Goal: Information Seeking & Learning: Learn about a topic

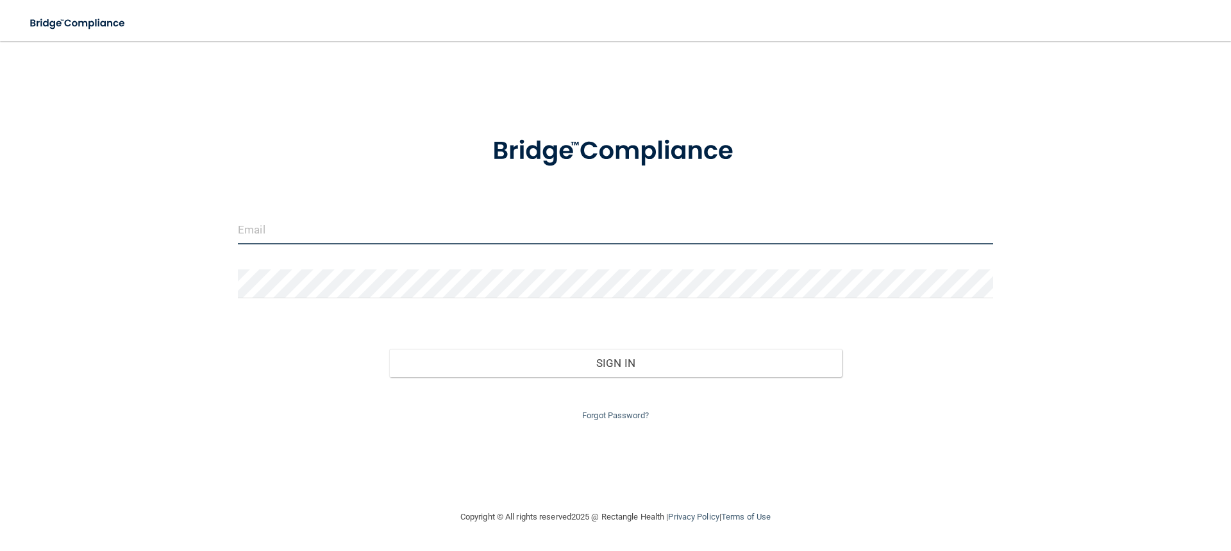
type input "[PERSON_NAME][EMAIL_ADDRESS][PERSON_NAME][DOMAIN_NAME]"
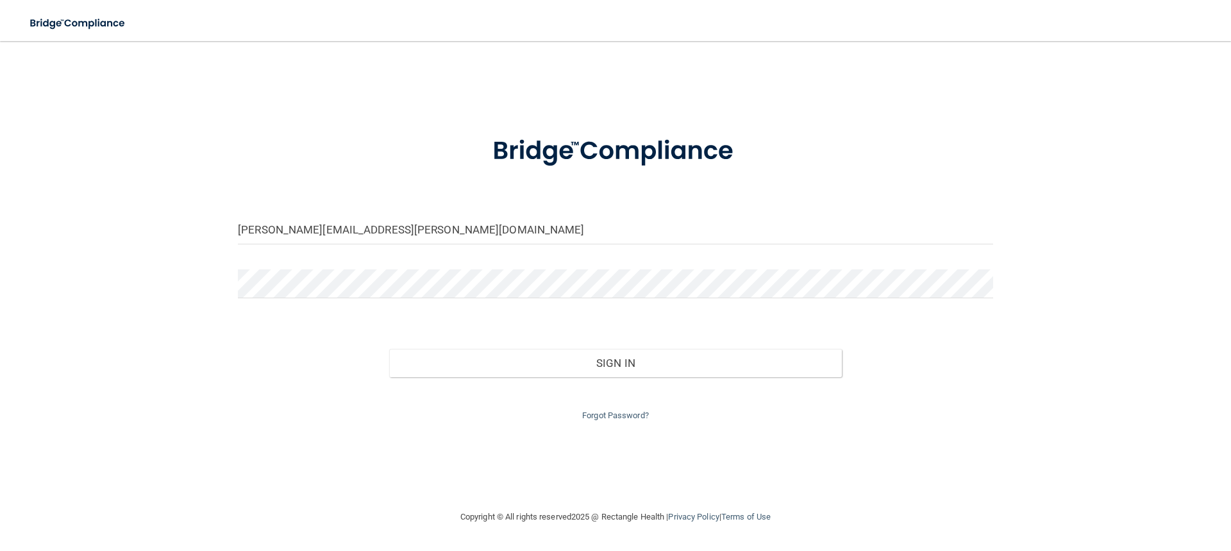
click at [600, 267] on form "[PERSON_NAME][EMAIL_ADDRESS][PERSON_NAME][DOMAIN_NAME] Invalid email/password. …" at bounding box center [616, 270] width 756 height 305
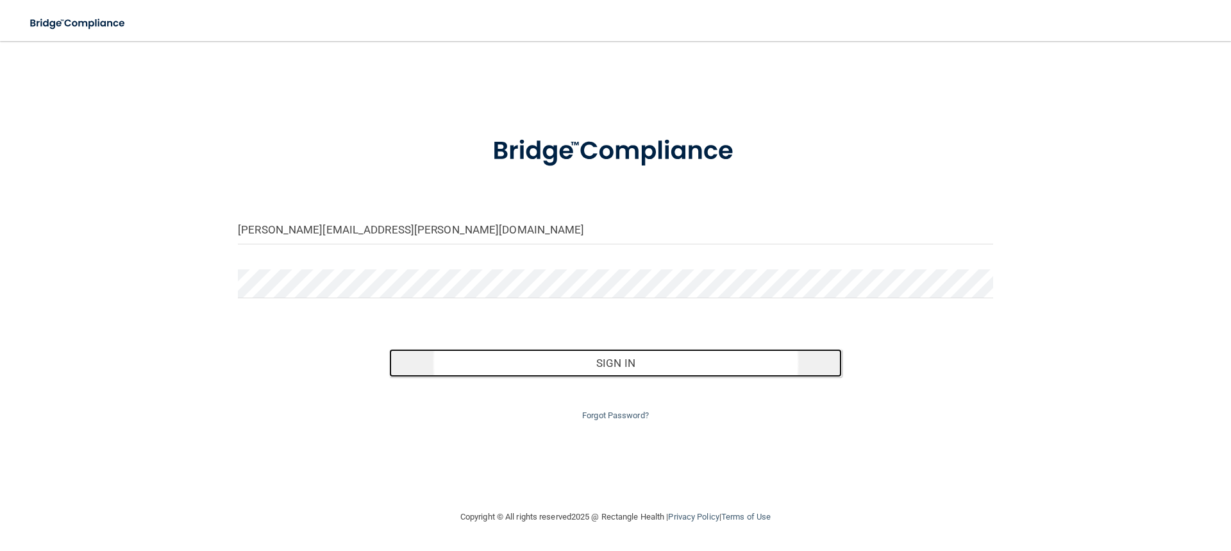
click at [611, 356] on button "Sign In" at bounding box center [615, 363] width 453 height 28
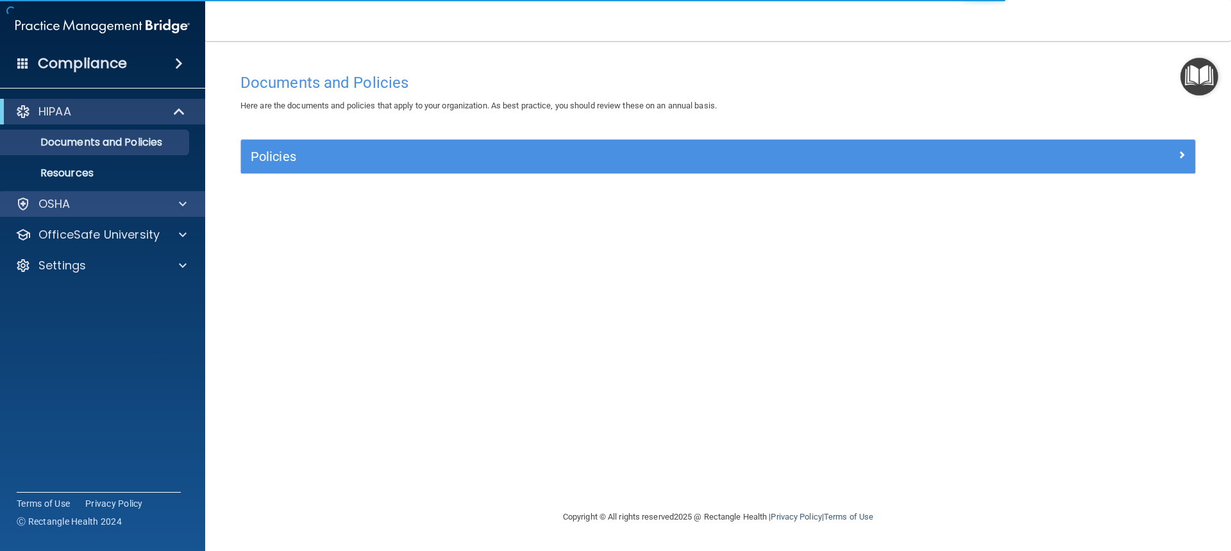
click at [184, 195] on div "OSHA" at bounding box center [103, 204] width 206 height 26
click at [177, 198] on div at bounding box center [181, 203] width 32 height 15
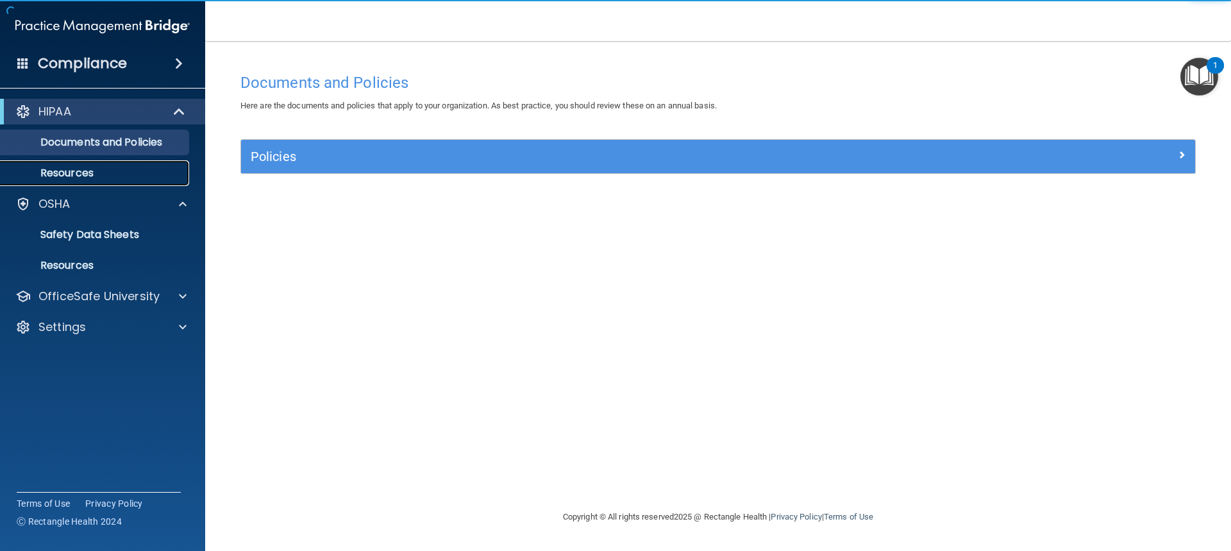
click at [164, 174] on p "Resources" at bounding box center [95, 173] width 175 height 13
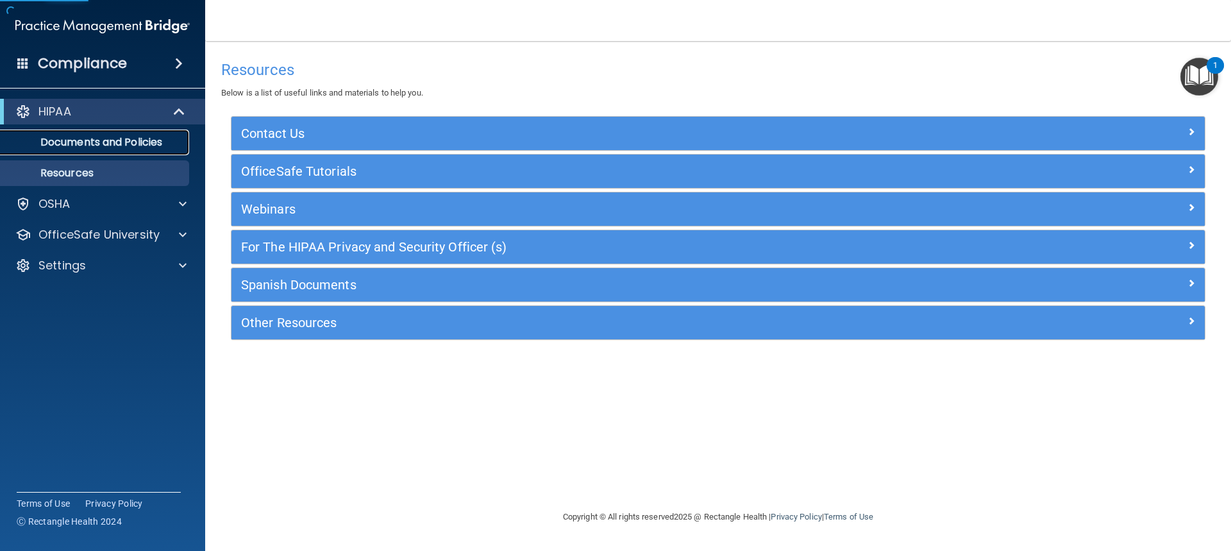
click at [174, 147] on p "Documents and Policies" at bounding box center [95, 142] width 175 height 13
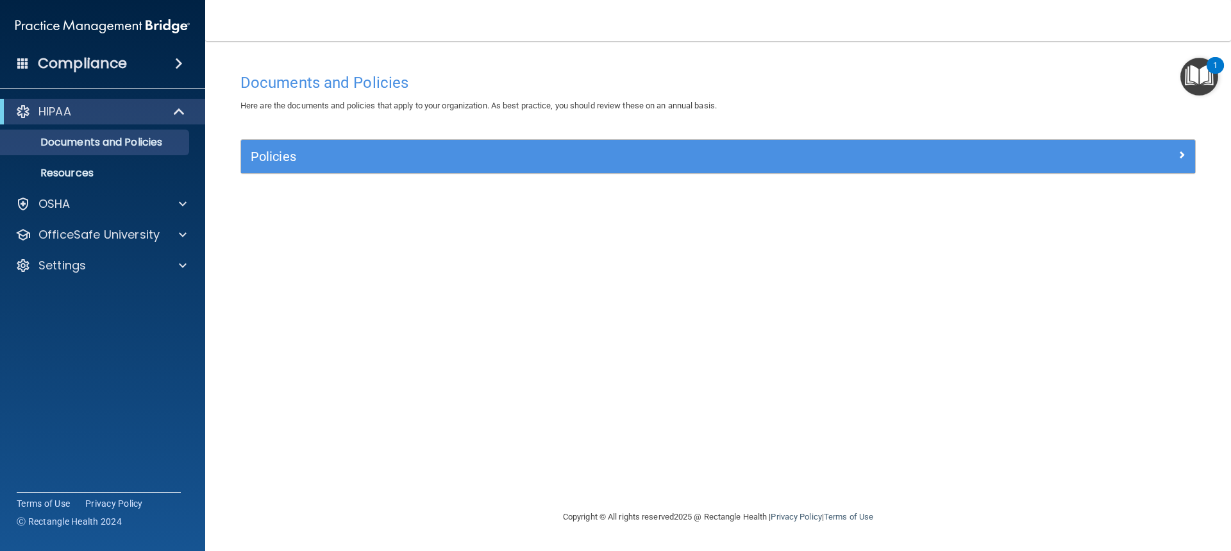
click at [182, 100] on div "HIPAA" at bounding box center [102, 112] width 205 height 26
click at [125, 104] on div "HIPAA" at bounding box center [85, 111] width 158 height 15
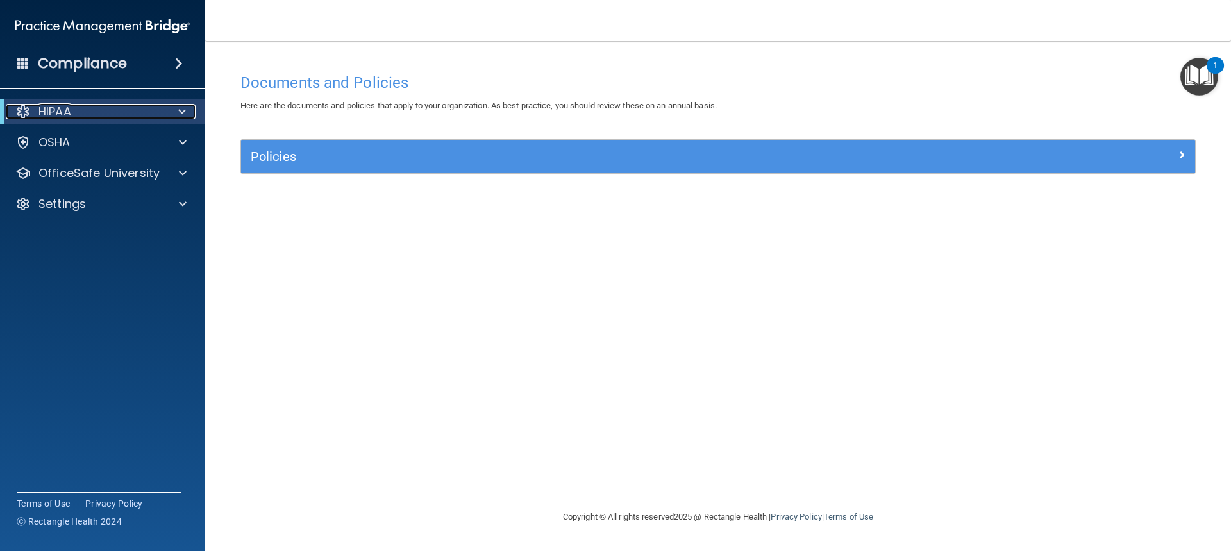
click at [180, 106] on span at bounding box center [182, 111] width 8 height 15
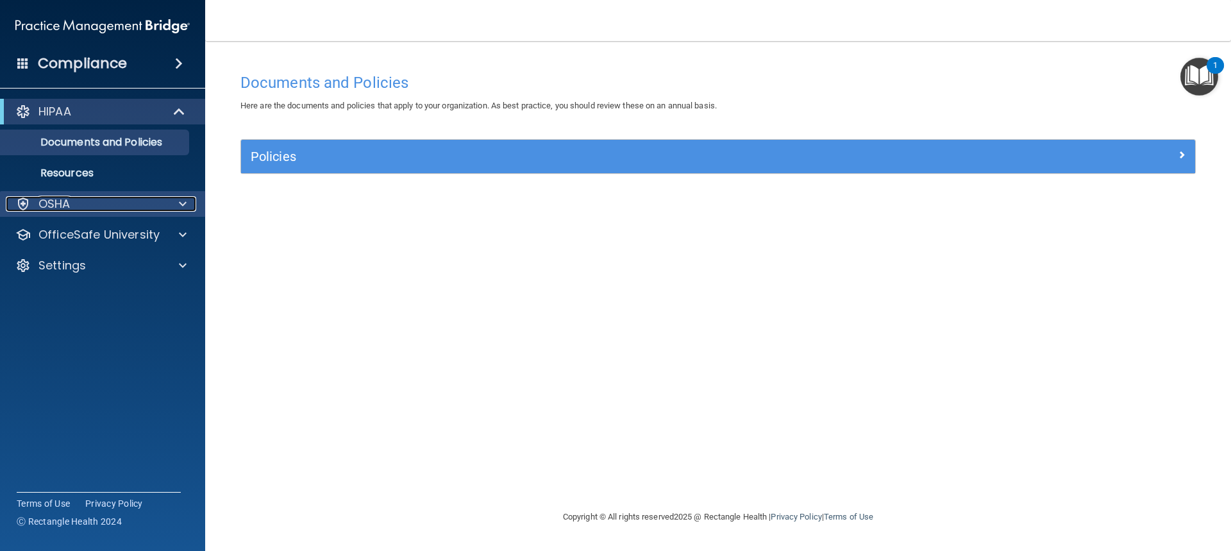
click at [108, 197] on div "OSHA" at bounding box center [85, 203] width 159 height 15
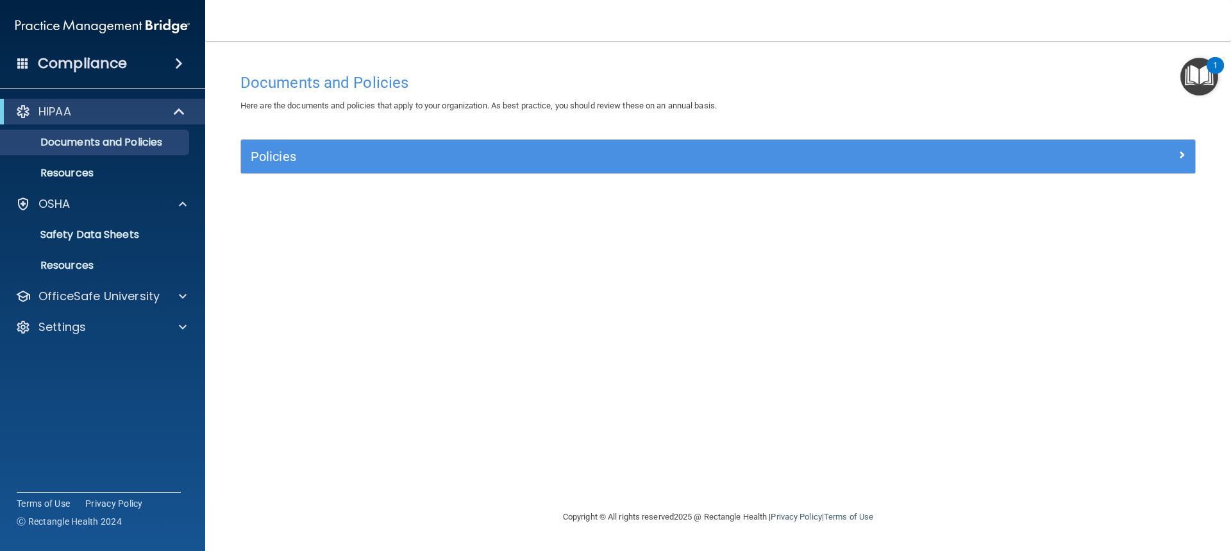
click at [150, 59] on div "Compliance" at bounding box center [102, 63] width 205 height 28
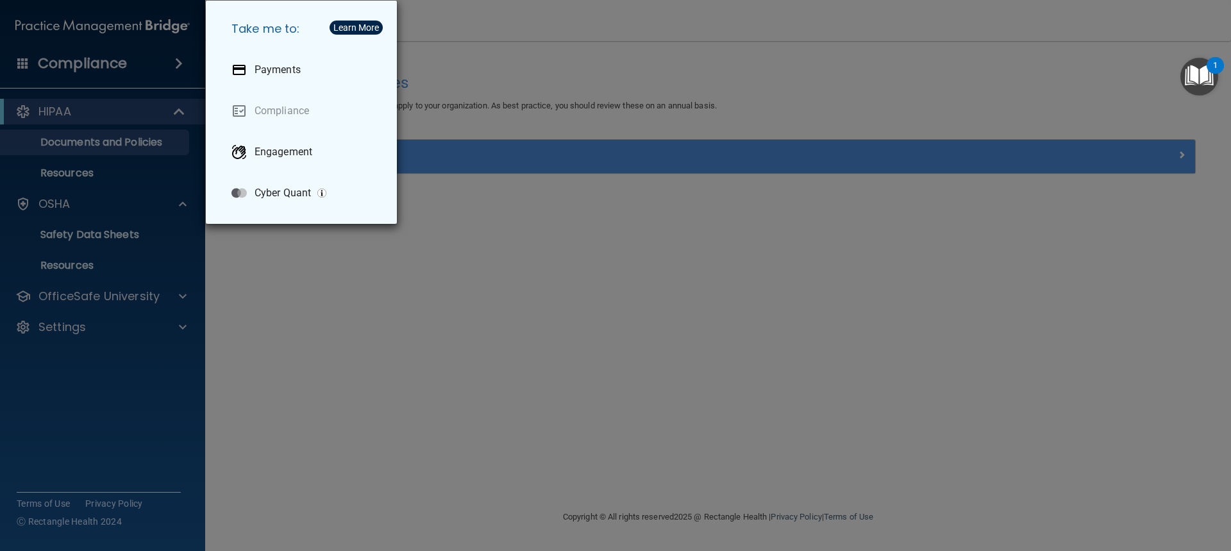
click at [149, 59] on div "Take me to: Payments Compliance Engagement Cyber Quant" at bounding box center [615, 275] width 1231 height 551
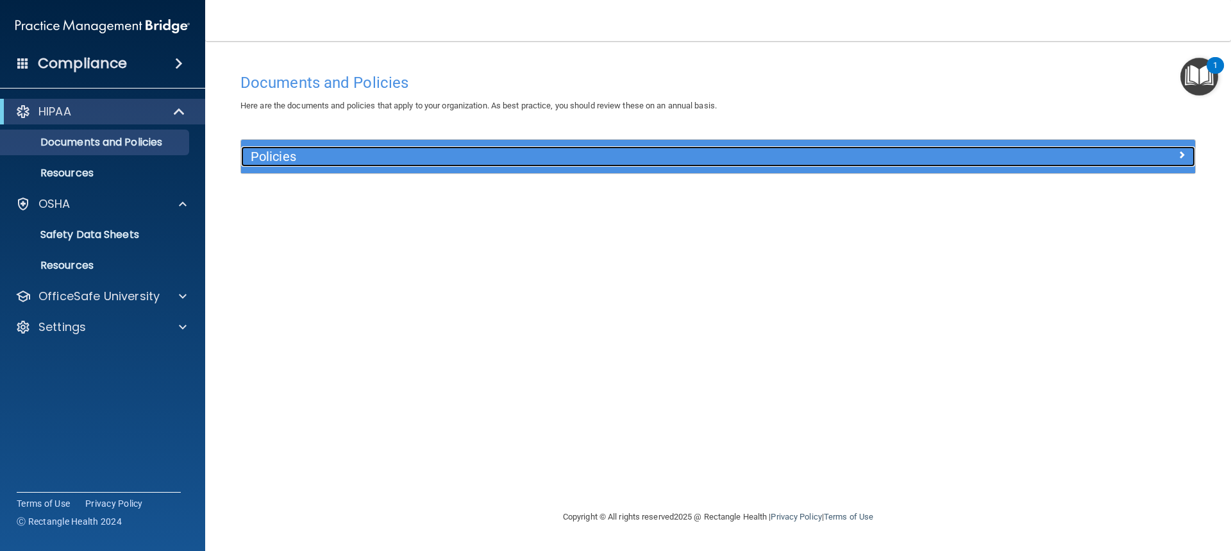
click at [278, 162] on h5 "Policies" at bounding box center [599, 156] width 696 height 14
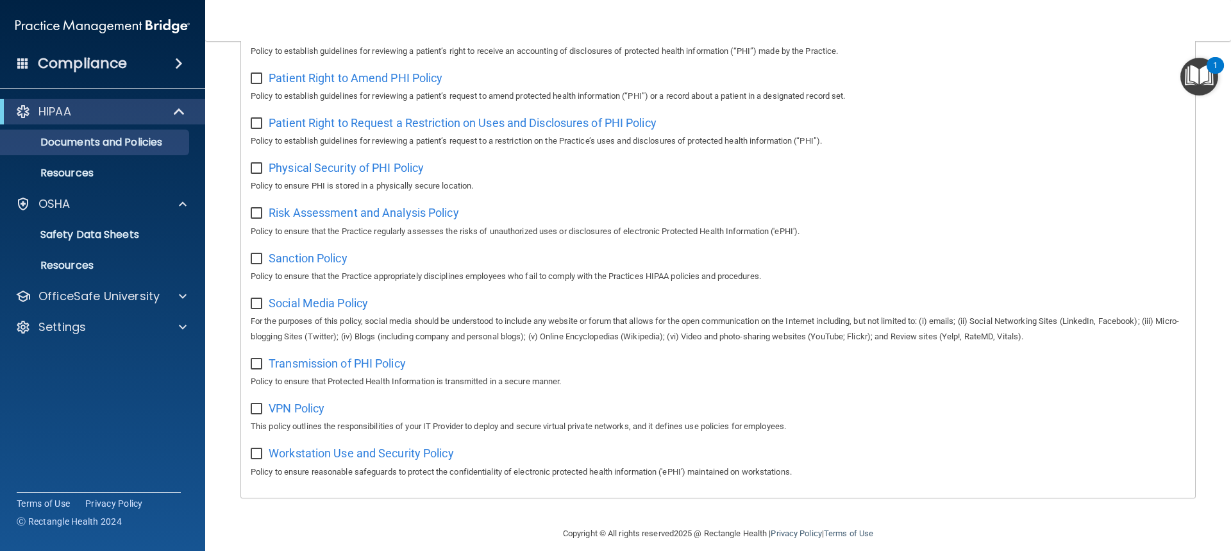
scroll to position [736, 0]
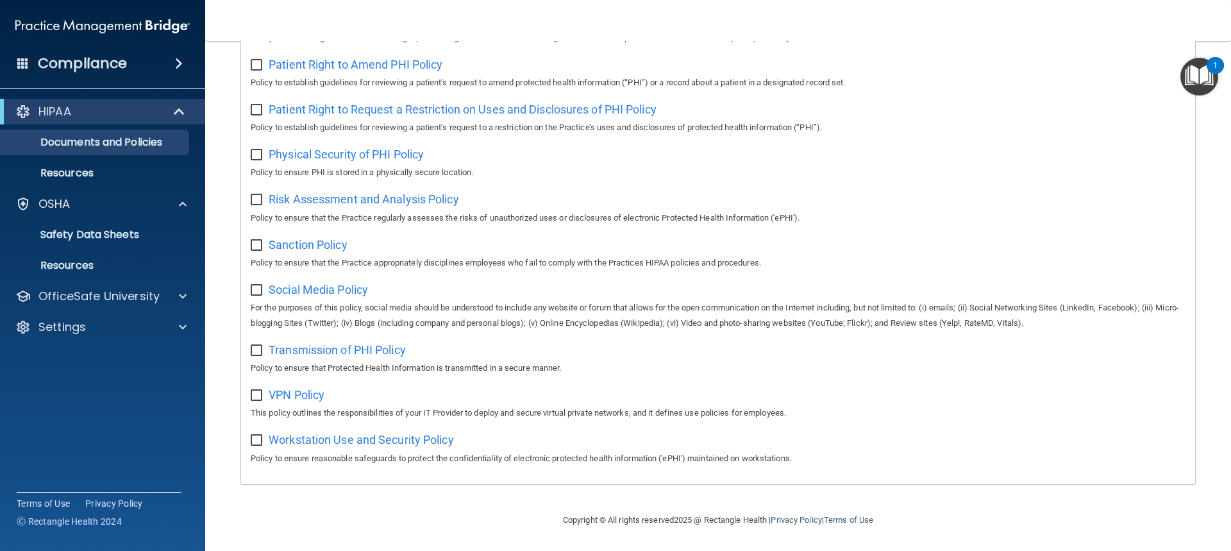
click at [96, 388] on div "Compliance HIPAA Documents and Policies Report an Incident Business Associates …" at bounding box center [102, 275] width 205 height 551
click at [127, 236] on p "Safety Data Sheets" at bounding box center [95, 234] width 175 height 13
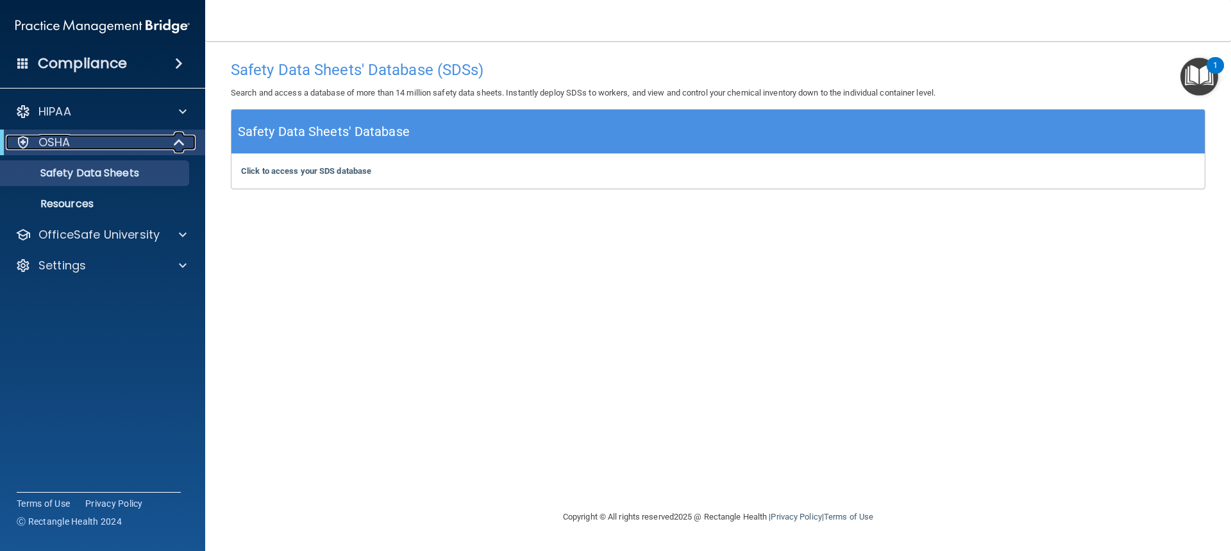
click at [170, 140] on div at bounding box center [179, 142] width 31 height 15
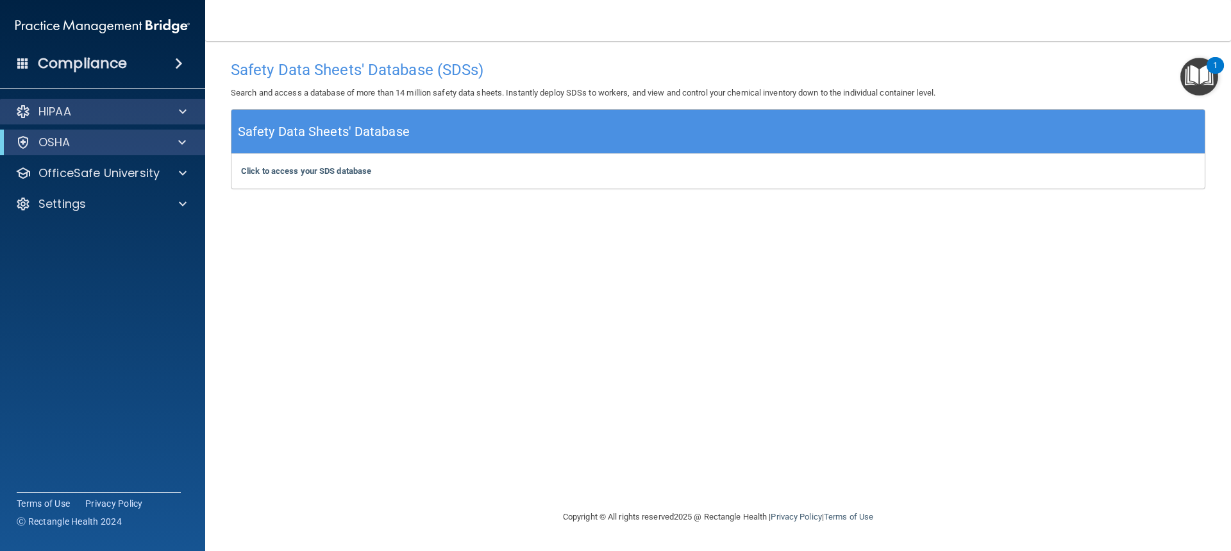
click at [117, 103] on div "HIPAA" at bounding box center [103, 112] width 206 height 26
click at [183, 135] on span at bounding box center [182, 142] width 8 height 15
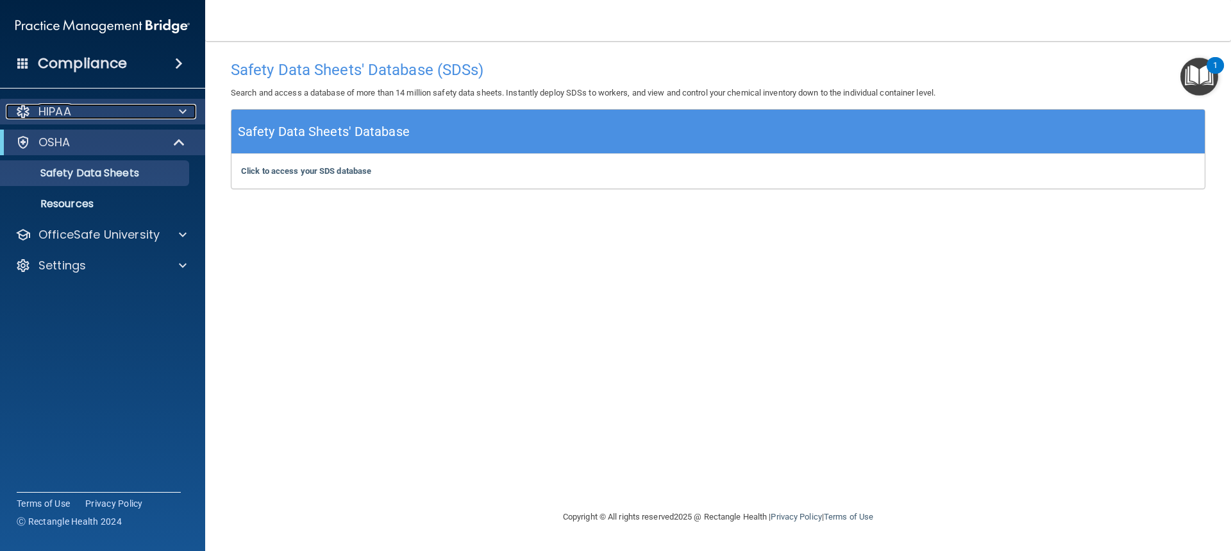
click at [189, 114] on div at bounding box center [181, 111] width 32 height 15
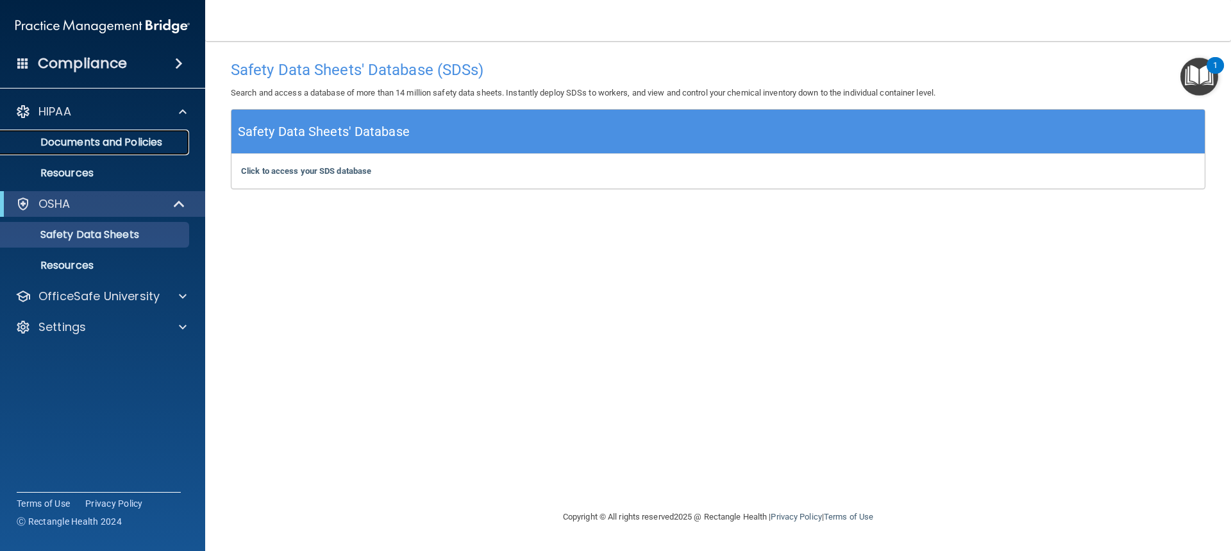
click at [169, 133] on link "Documents and Policies" at bounding box center [88, 143] width 202 height 26
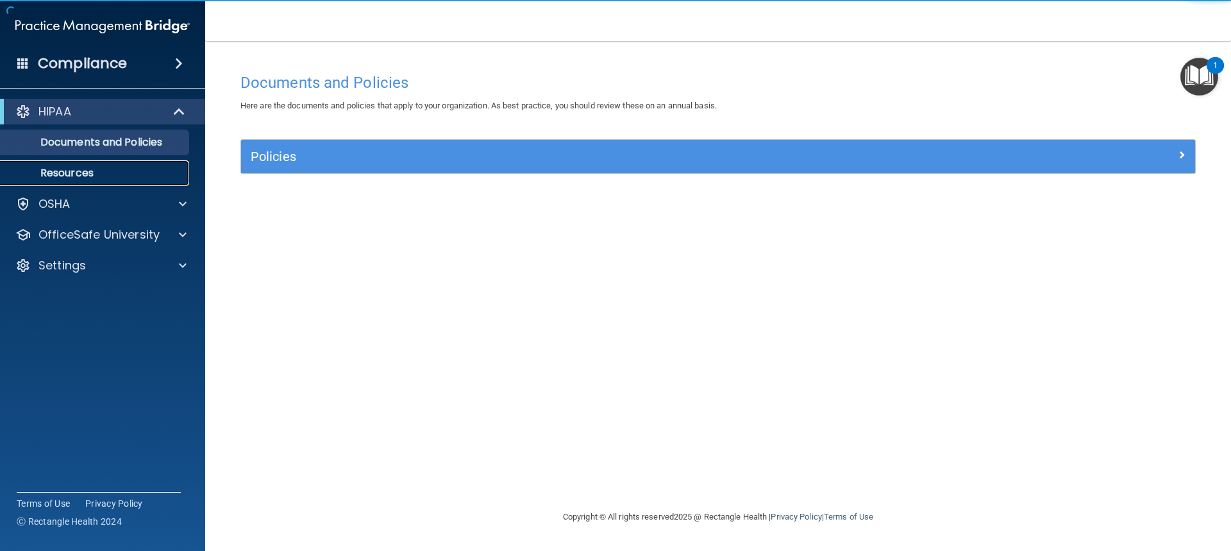
click at [60, 173] on p "Resources" at bounding box center [95, 173] width 175 height 13
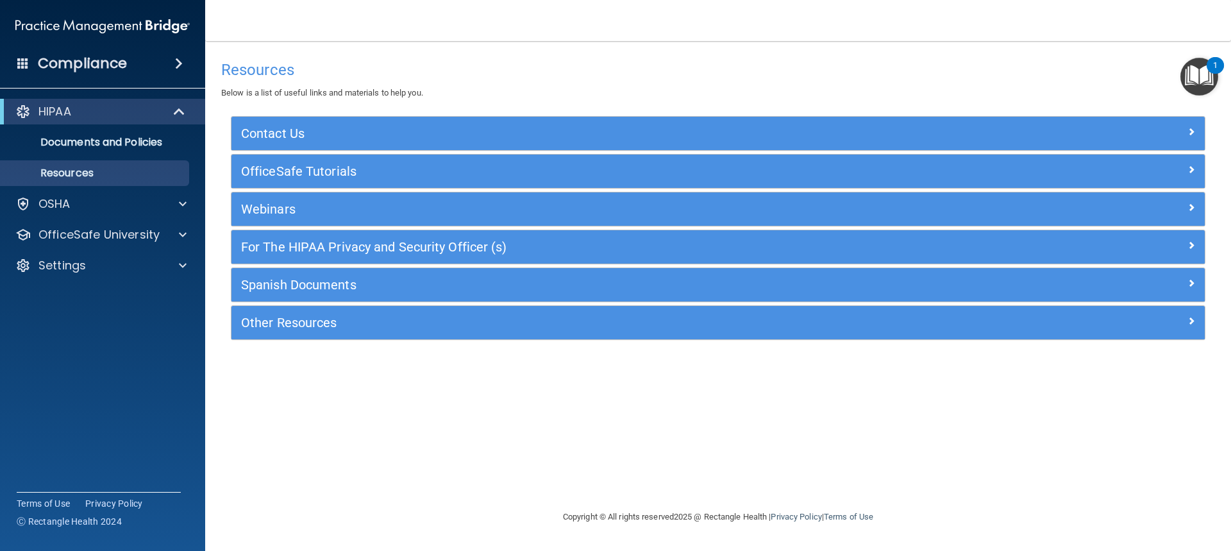
click at [114, 358] on accordion "HIPAA Documents and Policies Report an Incident Business Associates Emergency P…" at bounding box center [103, 239] width 206 height 291
click at [74, 208] on div "OSHA" at bounding box center [85, 203] width 159 height 15
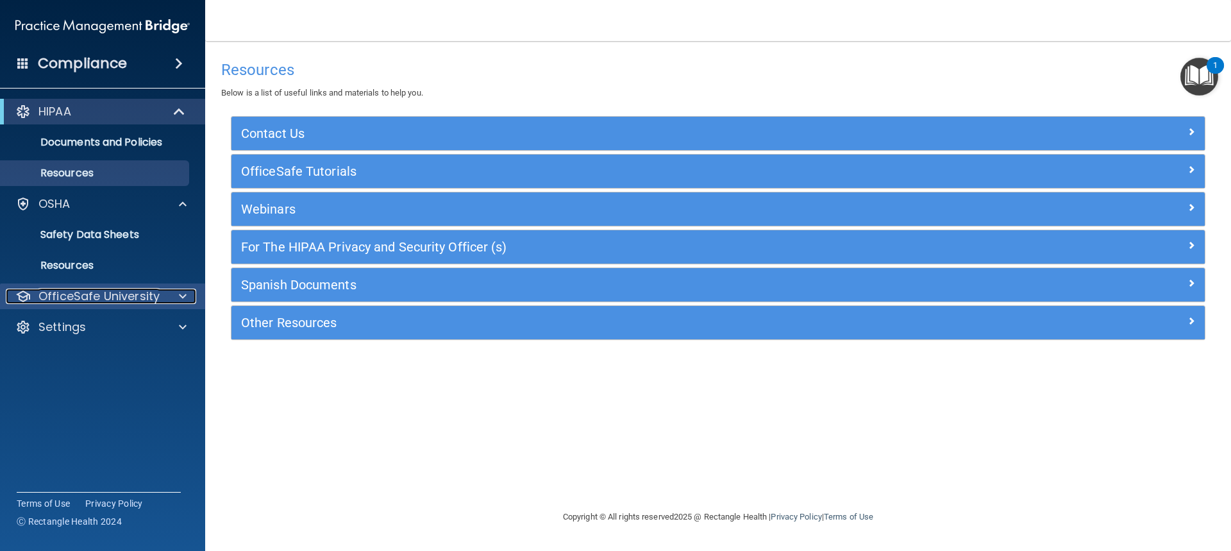
click at [104, 289] on p "OfficeSafe University" at bounding box center [98, 296] width 121 height 15
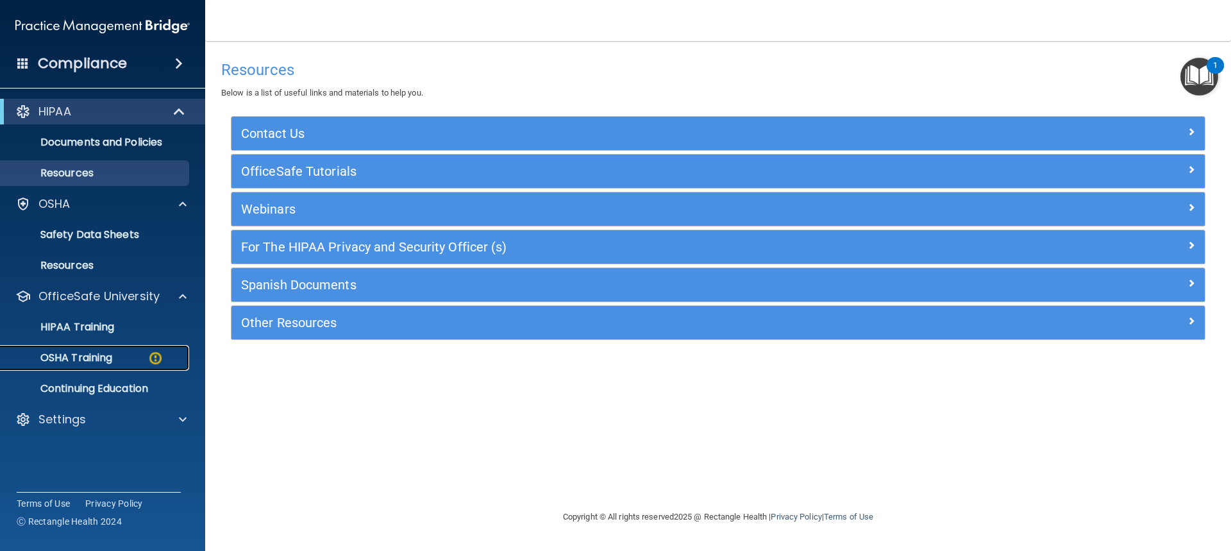
click at [101, 355] on p "OSHA Training" at bounding box center [60, 357] width 104 height 13
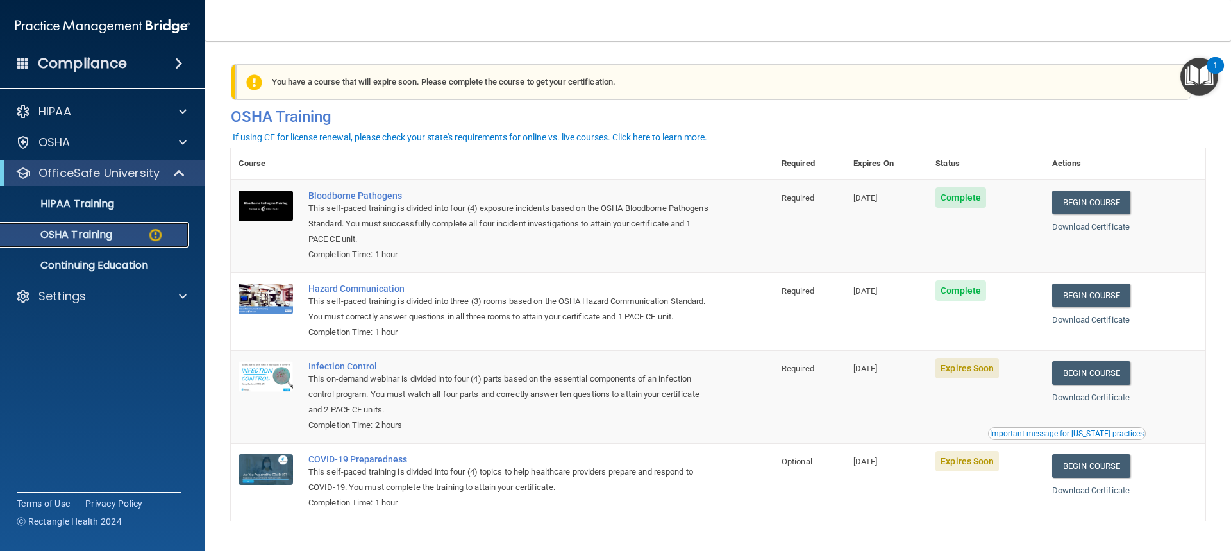
scroll to position [55, 0]
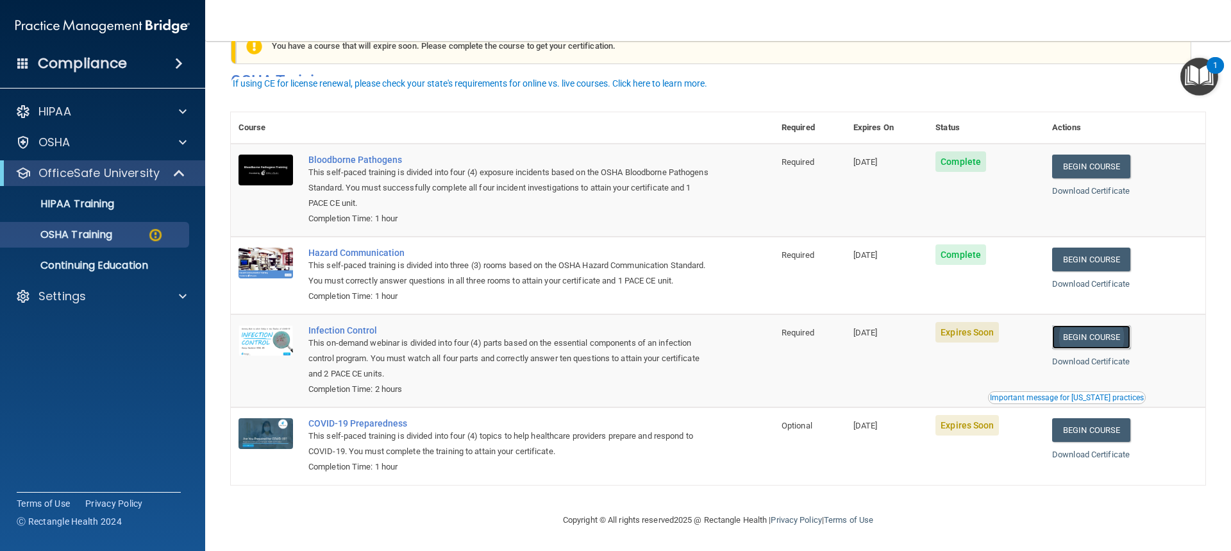
click at [1092, 332] on link "Begin Course" at bounding box center [1091, 337] width 78 height 24
click at [1085, 424] on link "Begin Course" at bounding box center [1091, 430] width 78 height 24
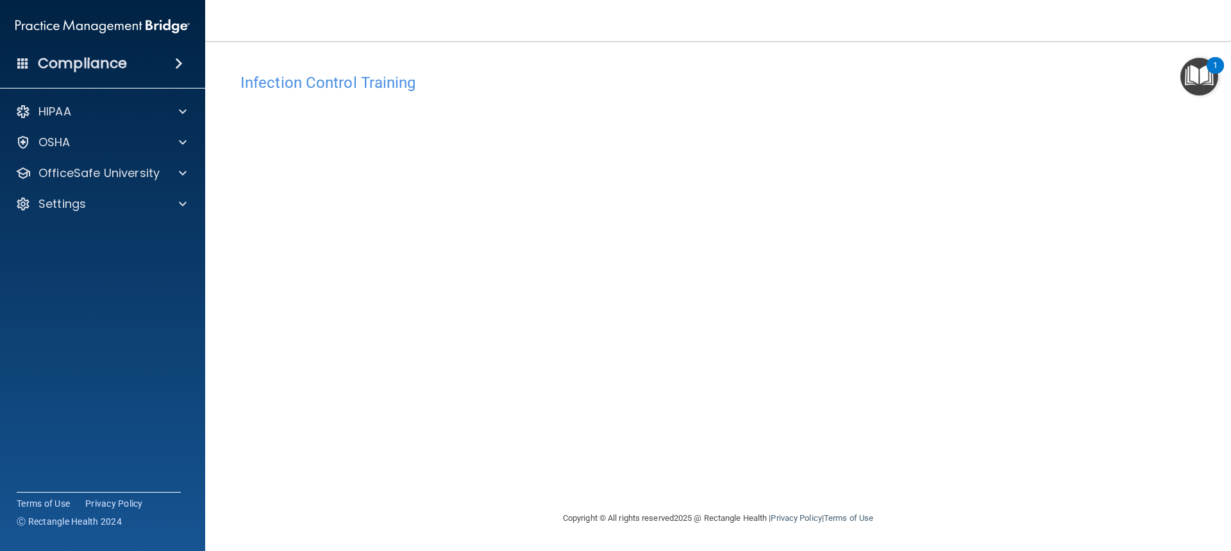
click at [971, 370] on div "Infection Control Training This course doesn’t expire until 09/19/2025. Are you…" at bounding box center [718, 289] width 975 height 444
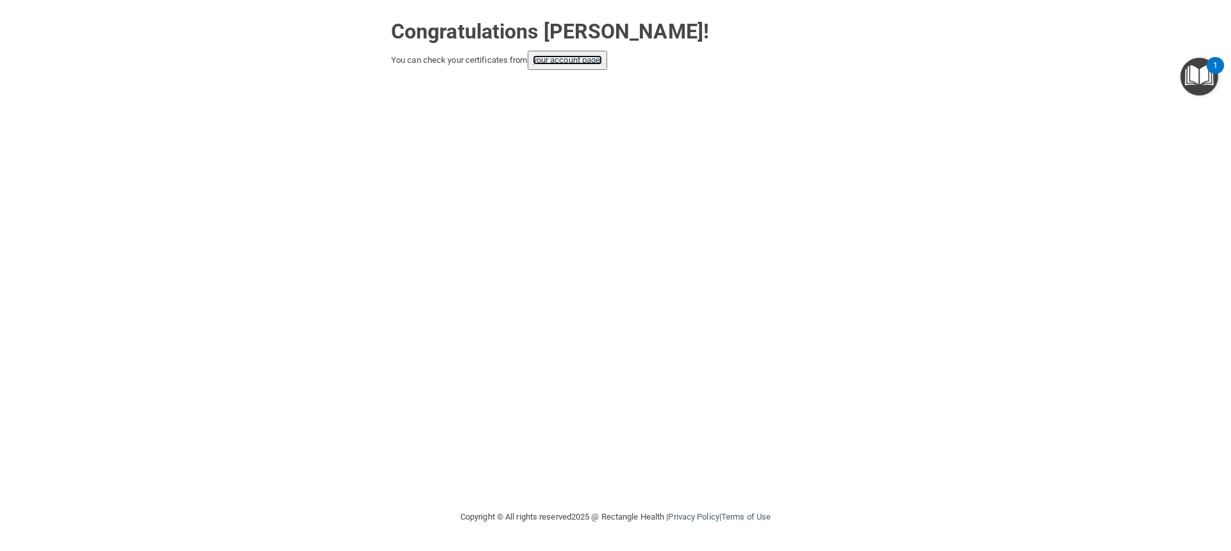
click at [565, 62] on link "your account page!" at bounding box center [568, 60] width 70 height 10
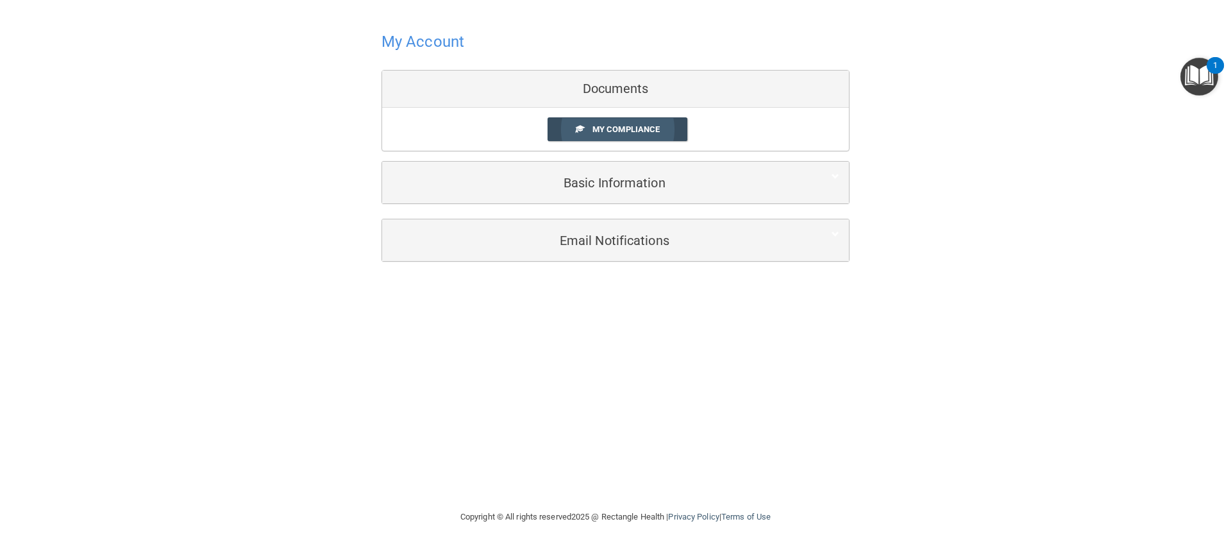
click at [629, 126] on span "My Compliance" at bounding box center [626, 129] width 67 height 10
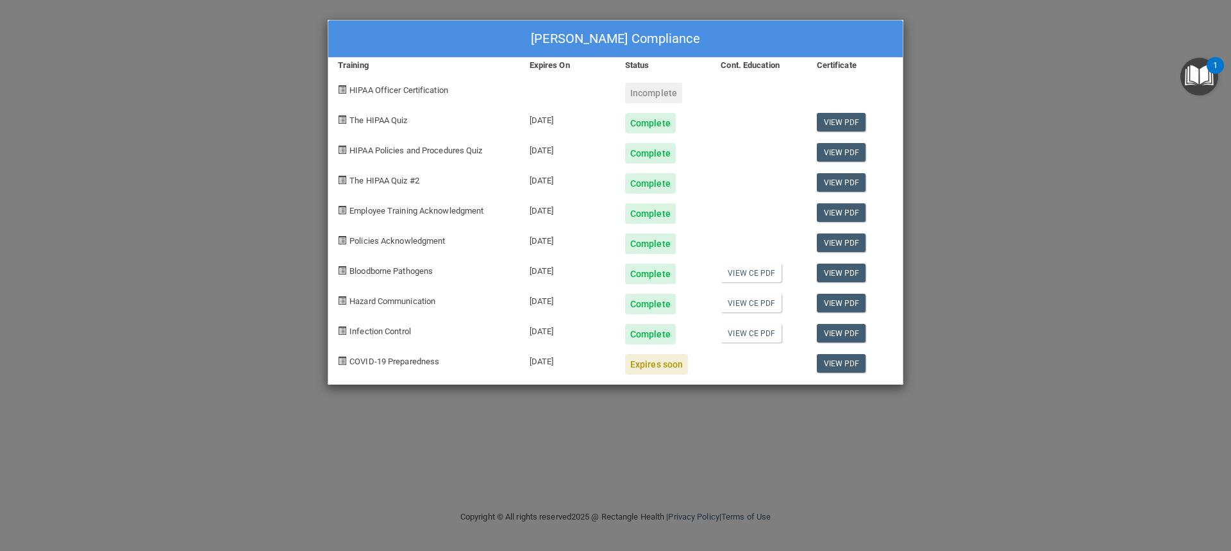
click at [188, 133] on div "Jeanine Haynes's Compliance Training Expires On Status Cont. Education Certific…" at bounding box center [615, 275] width 1231 height 551
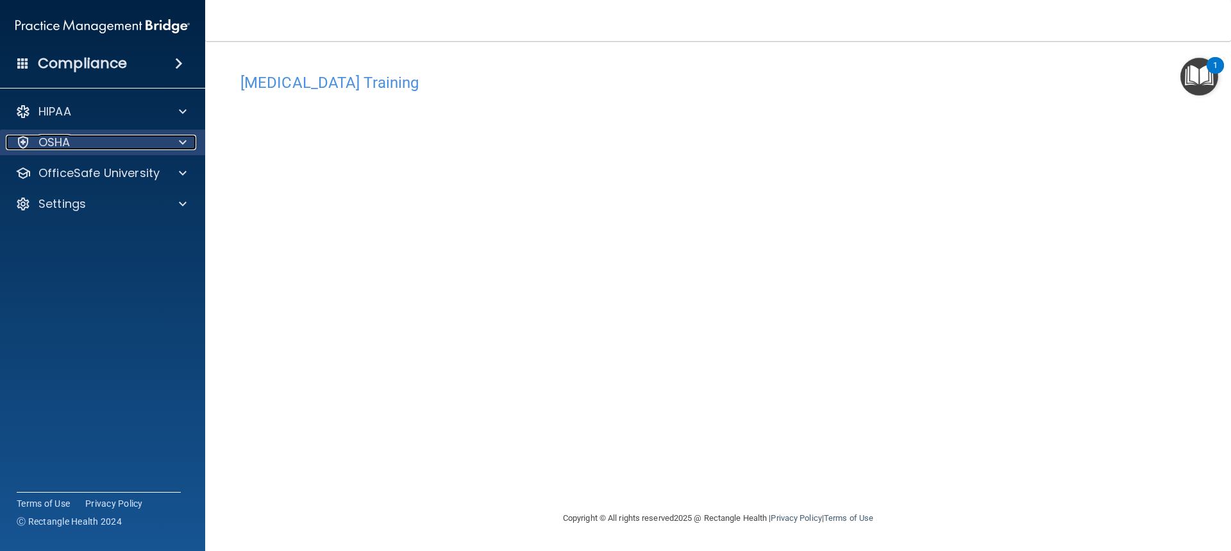
click at [167, 145] on div at bounding box center [181, 142] width 32 height 15
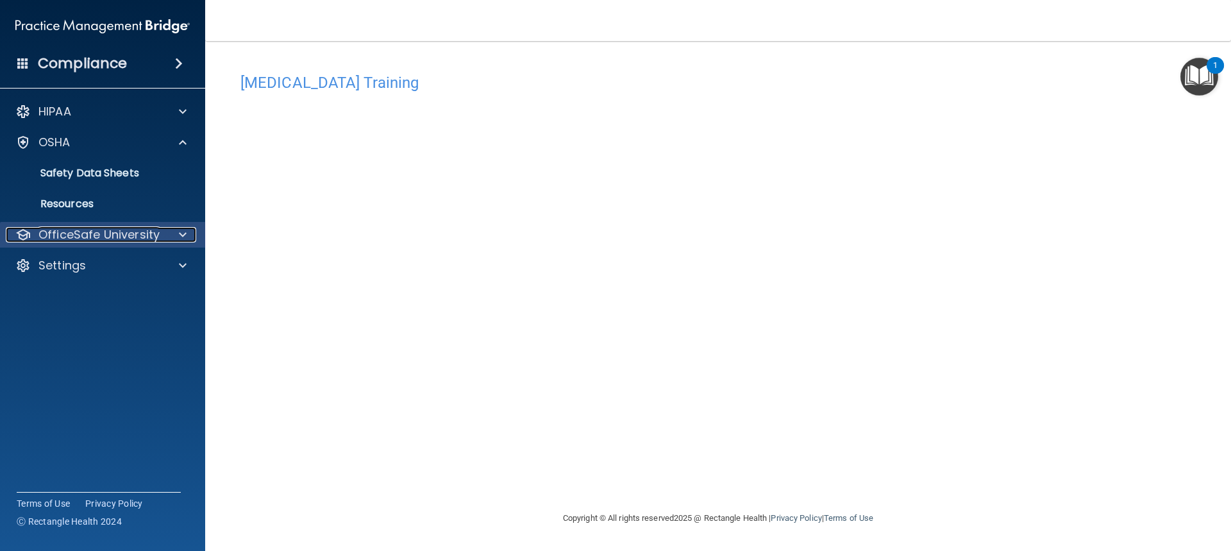
click at [157, 235] on p "OfficeSafe University" at bounding box center [98, 234] width 121 height 15
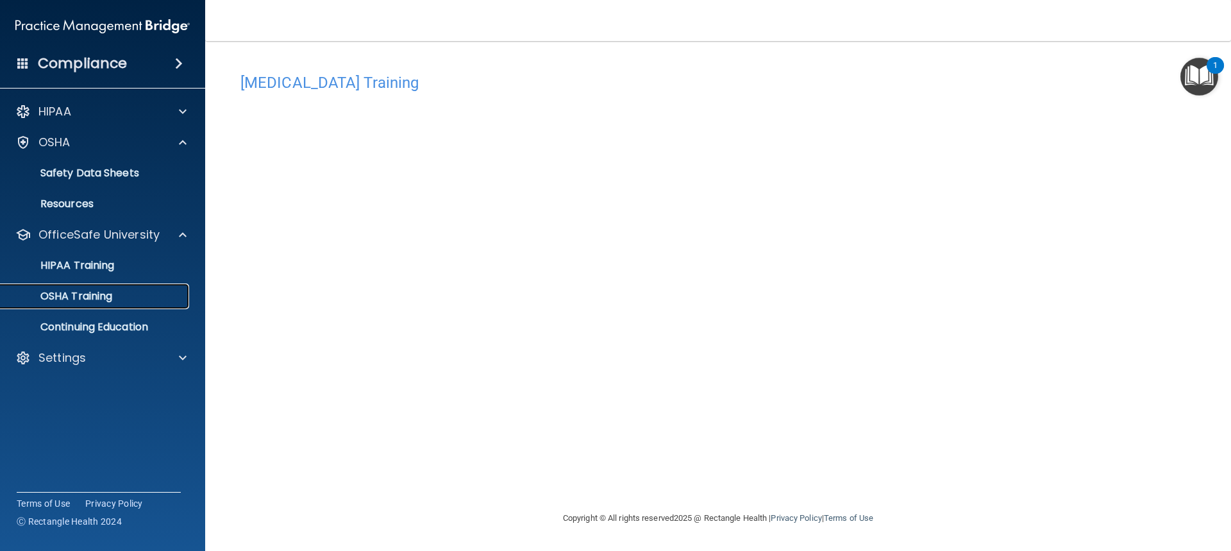
click at [100, 299] on p "OSHA Training" at bounding box center [60, 296] width 104 height 13
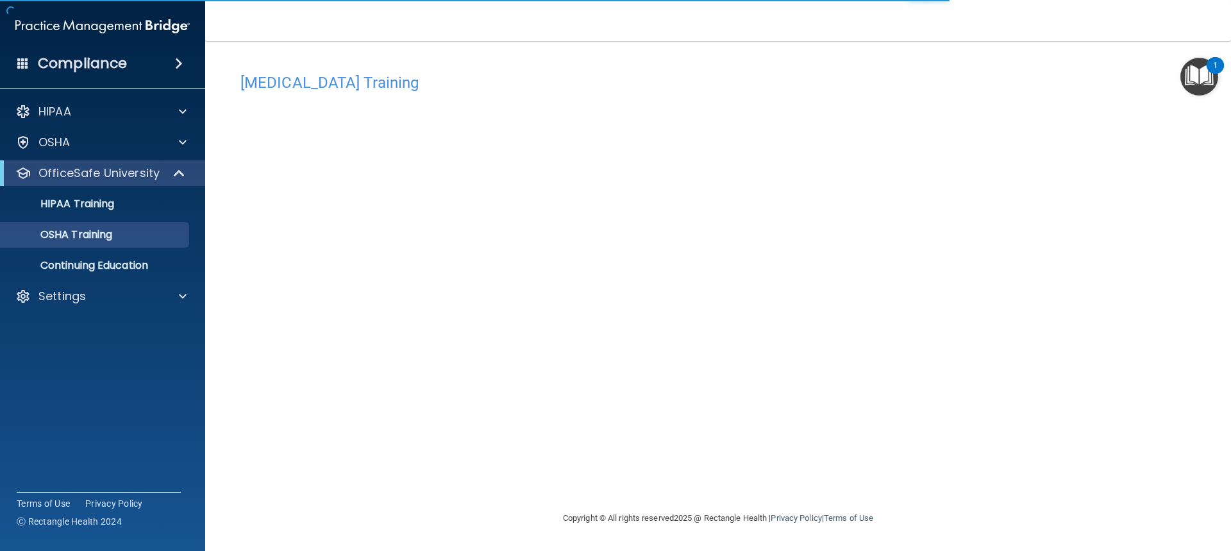
click at [321, 88] on h4 "COVID-19 Training" at bounding box center [719, 82] width 956 height 17
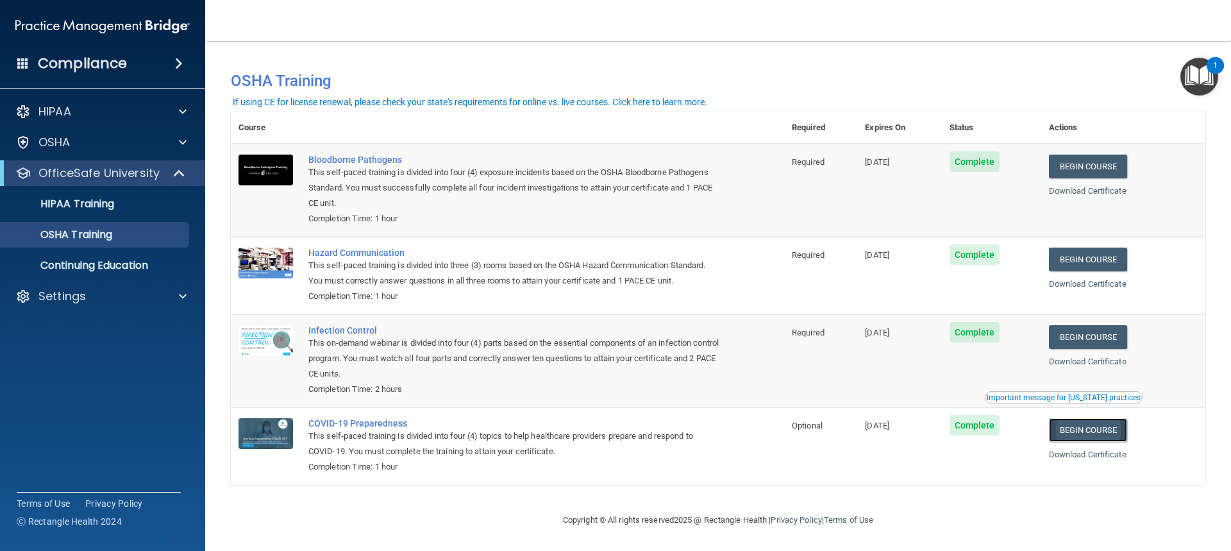
click at [1078, 432] on link "Begin Course" at bounding box center [1088, 430] width 78 height 24
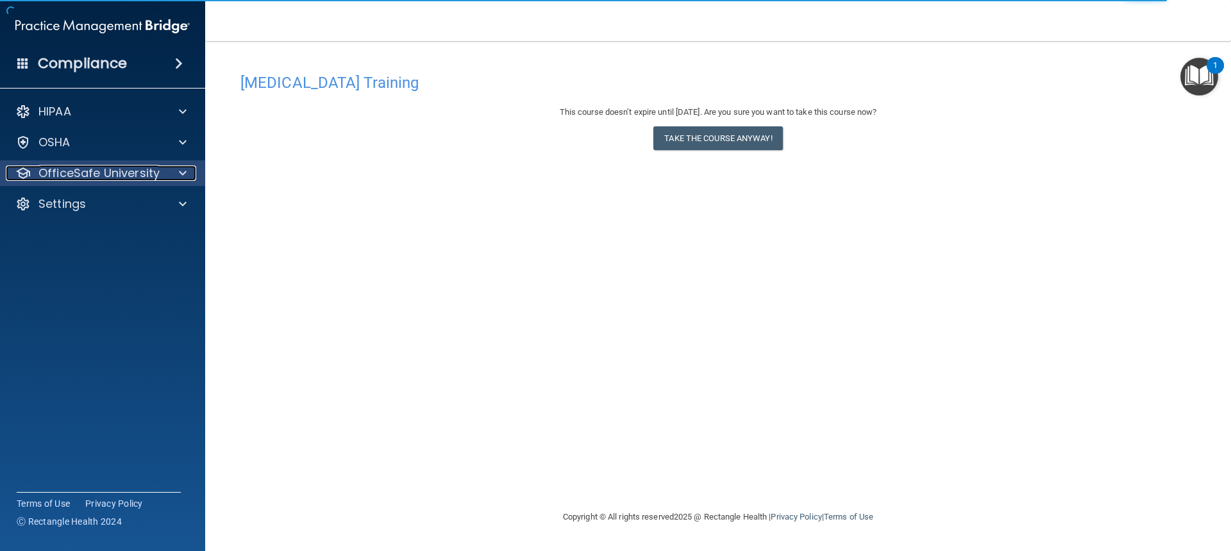
click at [108, 174] on p "OfficeSafe University" at bounding box center [98, 172] width 121 height 15
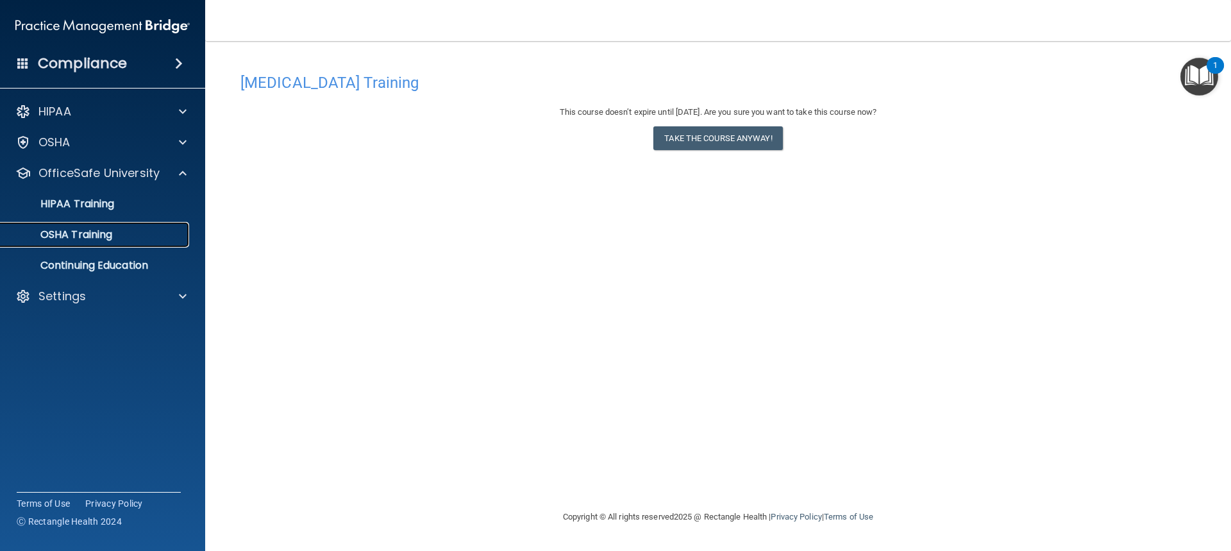
click at [102, 235] on p "OSHA Training" at bounding box center [60, 234] width 104 height 13
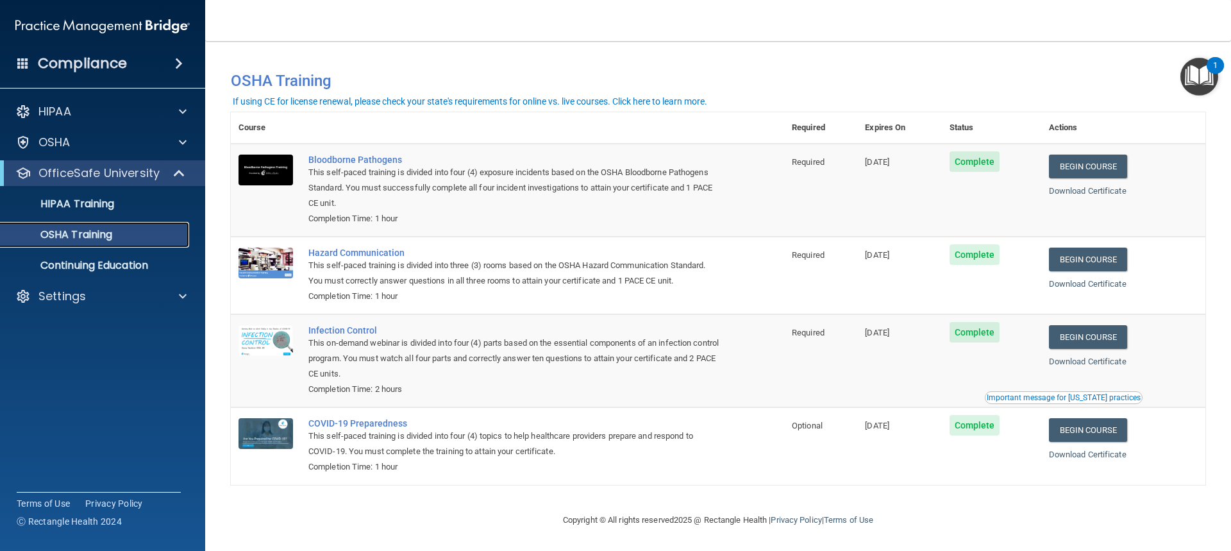
scroll to position [3, 0]
click at [87, 198] on p "HIPAA Training" at bounding box center [61, 204] width 106 height 13
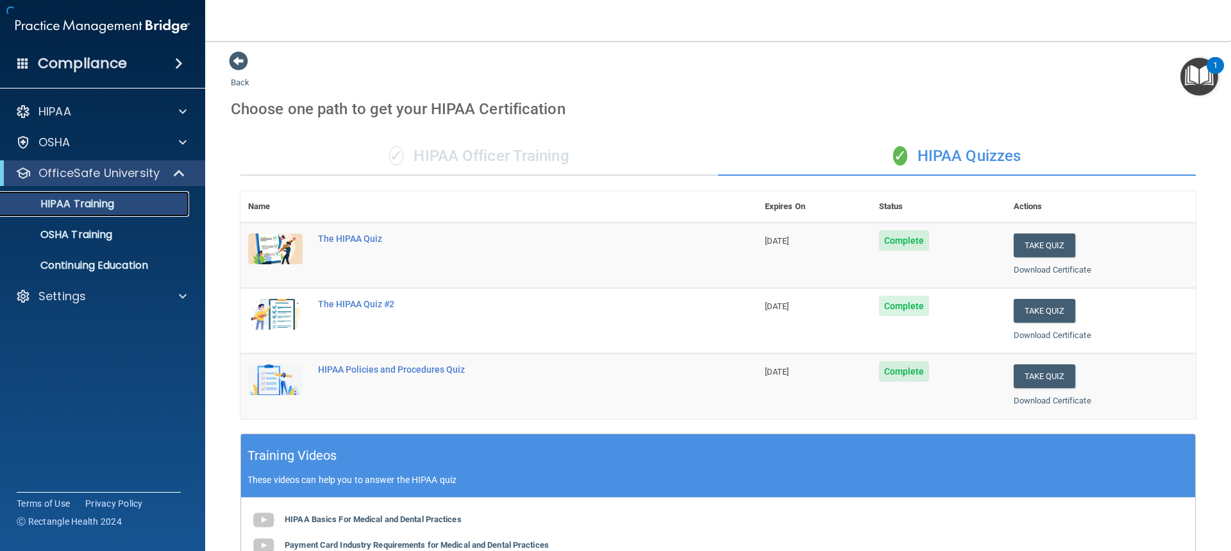
scroll to position [415, 0]
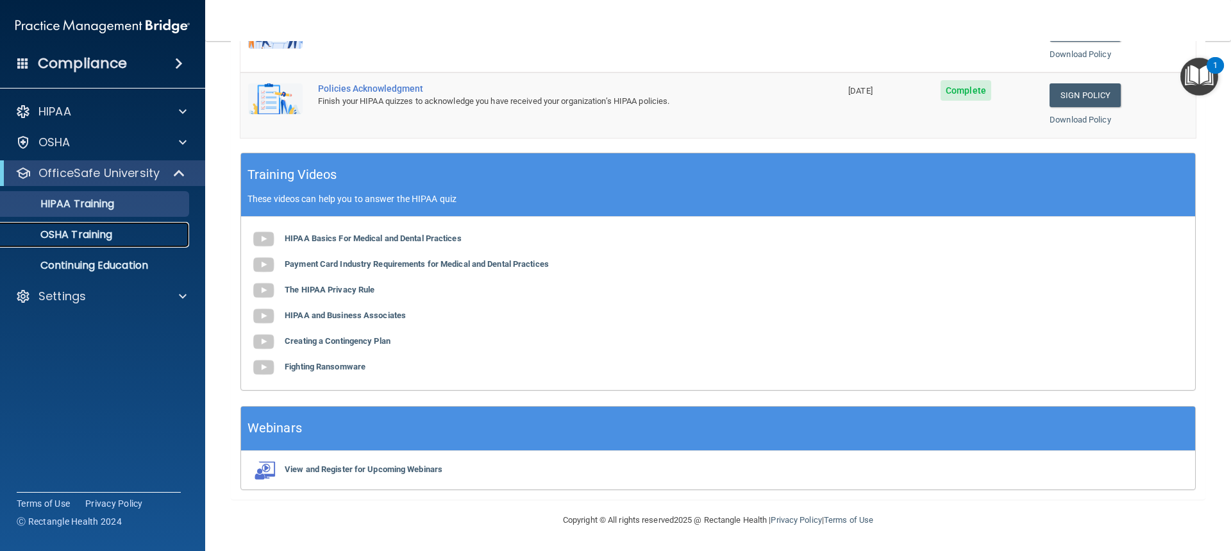
click at [87, 235] on p "OSHA Training" at bounding box center [60, 234] width 104 height 13
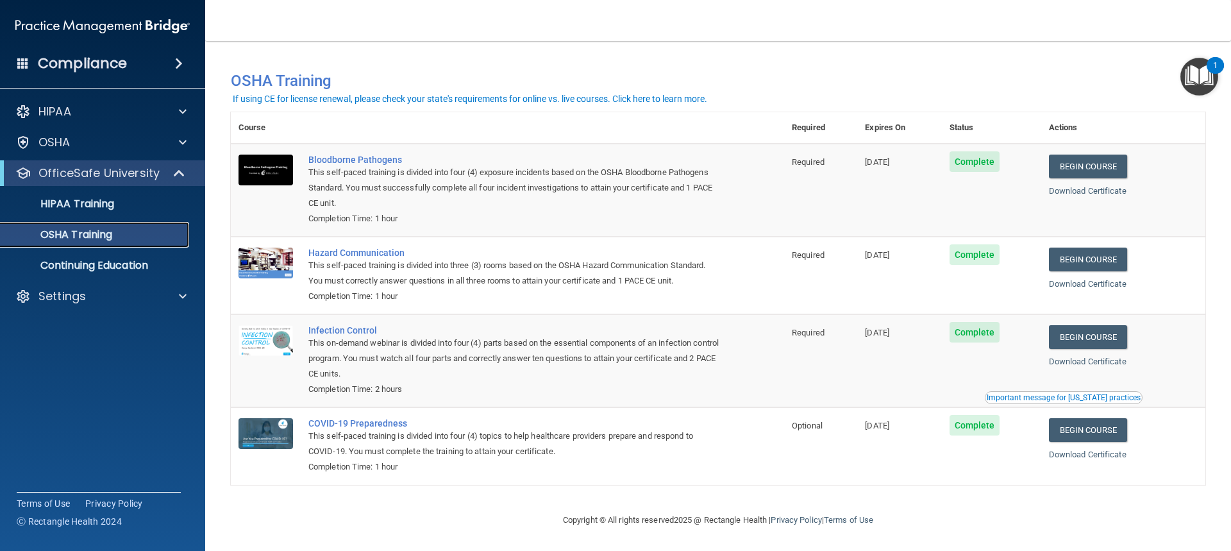
scroll to position [3, 0]
click at [106, 115] on div "HIPAA" at bounding box center [85, 111] width 159 height 15
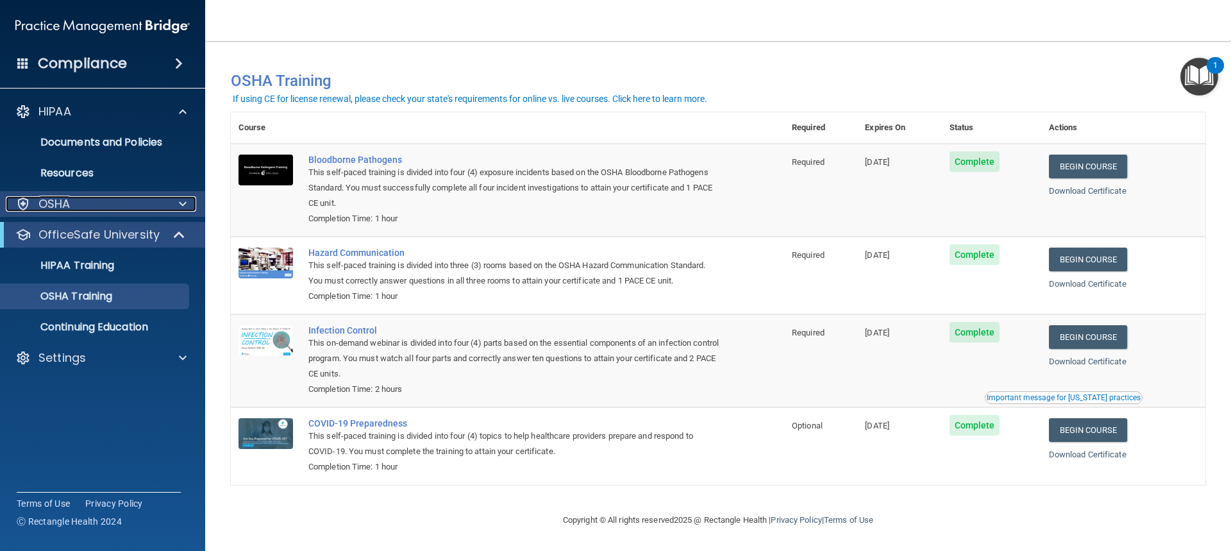
click at [96, 199] on div "OSHA" at bounding box center [85, 203] width 159 height 15
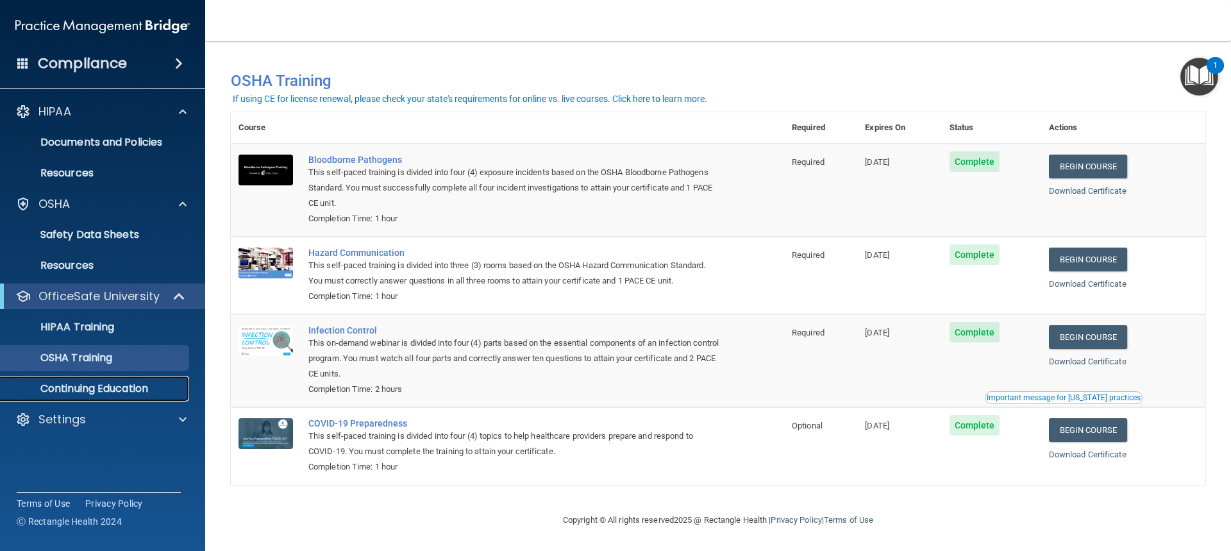
click at [151, 384] on p "Continuing Education" at bounding box center [95, 388] width 175 height 13
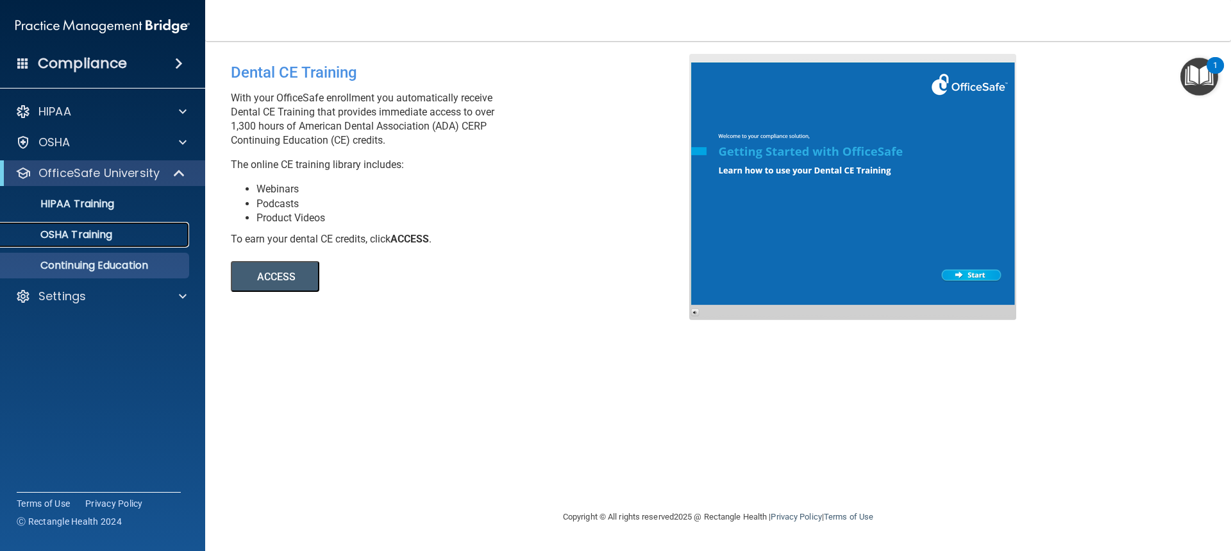
click at [83, 228] on p "OSHA Training" at bounding box center [60, 234] width 104 height 13
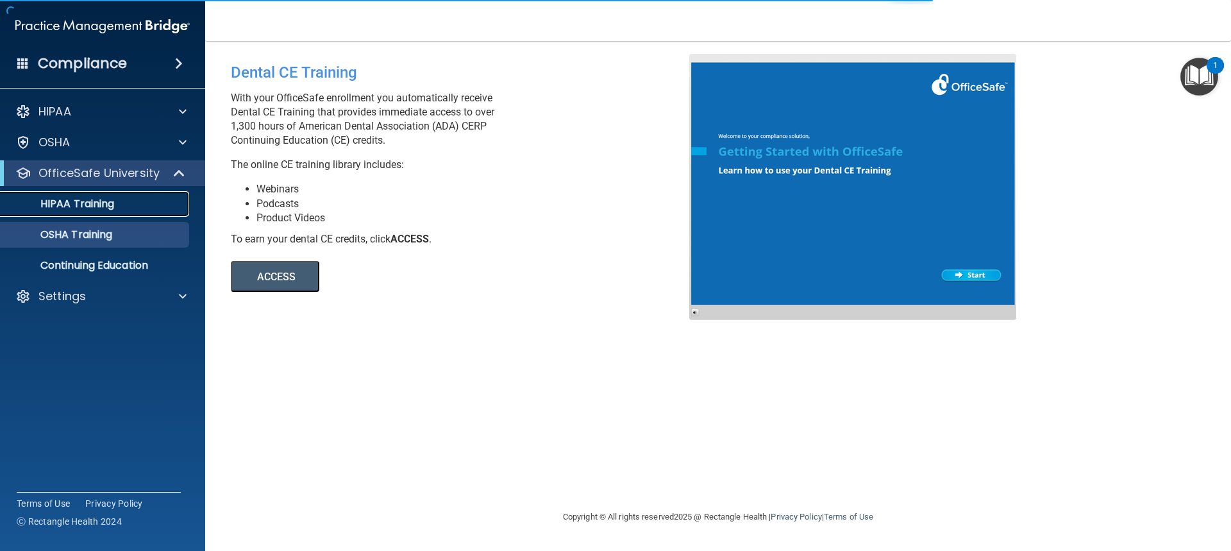
click at [89, 196] on link "HIPAA Training" at bounding box center [88, 204] width 202 height 26
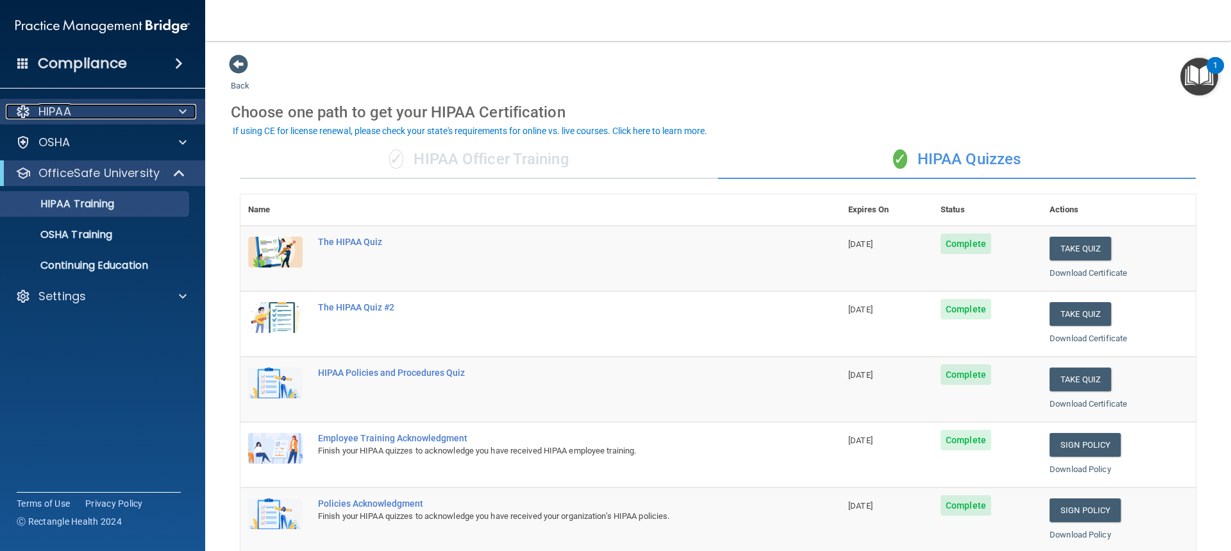
click at [49, 115] on p "HIPAA" at bounding box center [54, 111] width 33 height 15
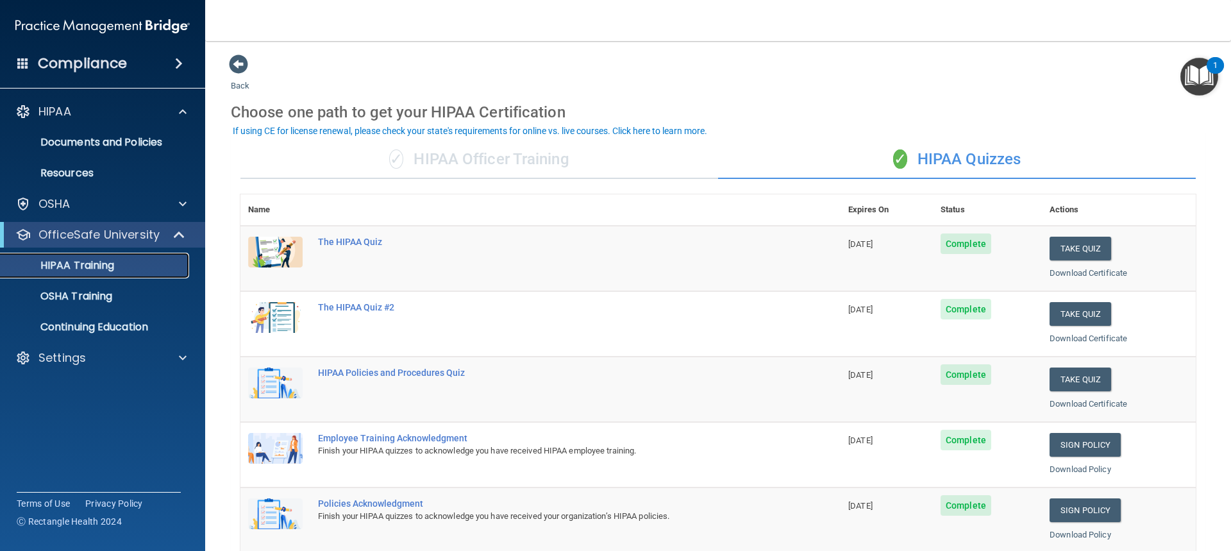
click at [67, 269] on p "HIPAA Training" at bounding box center [61, 265] width 106 height 13
click at [99, 241] on p "OfficeSafe University" at bounding box center [98, 234] width 121 height 15
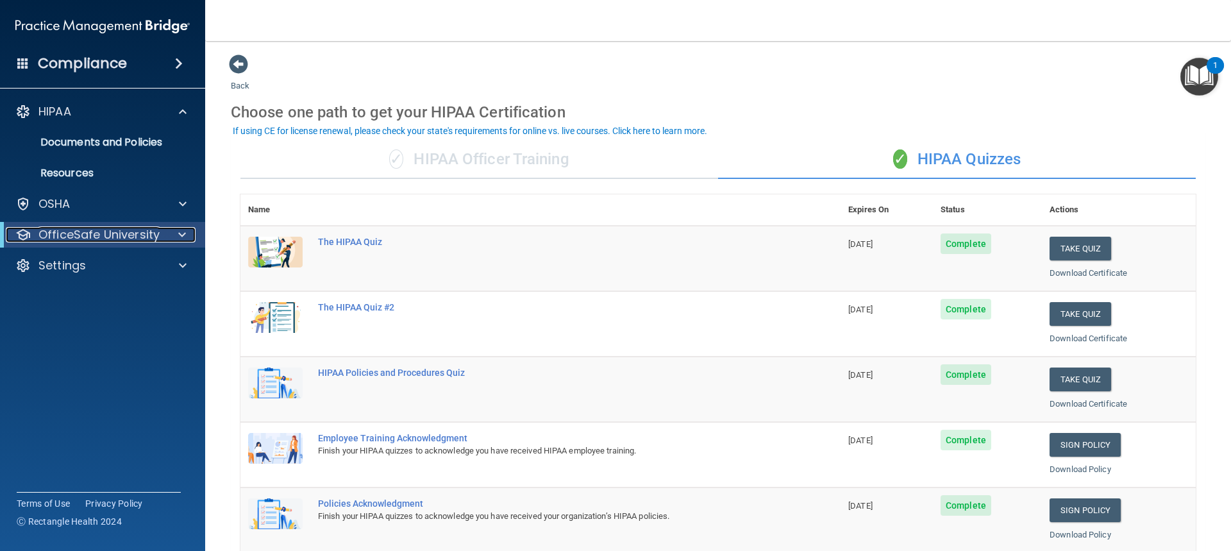
click at [105, 235] on p "OfficeSafe University" at bounding box center [98, 234] width 121 height 15
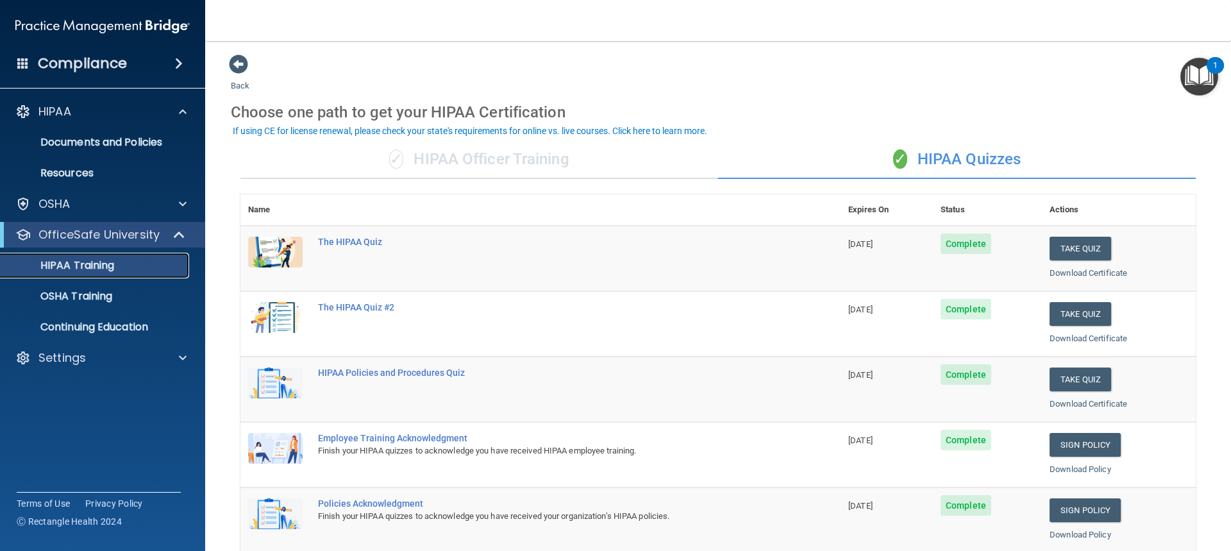
click at [89, 270] on p "HIPAA Training" at bounding box center [61, 265] width 106 height 13
click at [93, 299] on p "OSHA Training" at bounding box center [60, 296] width 104 height 13
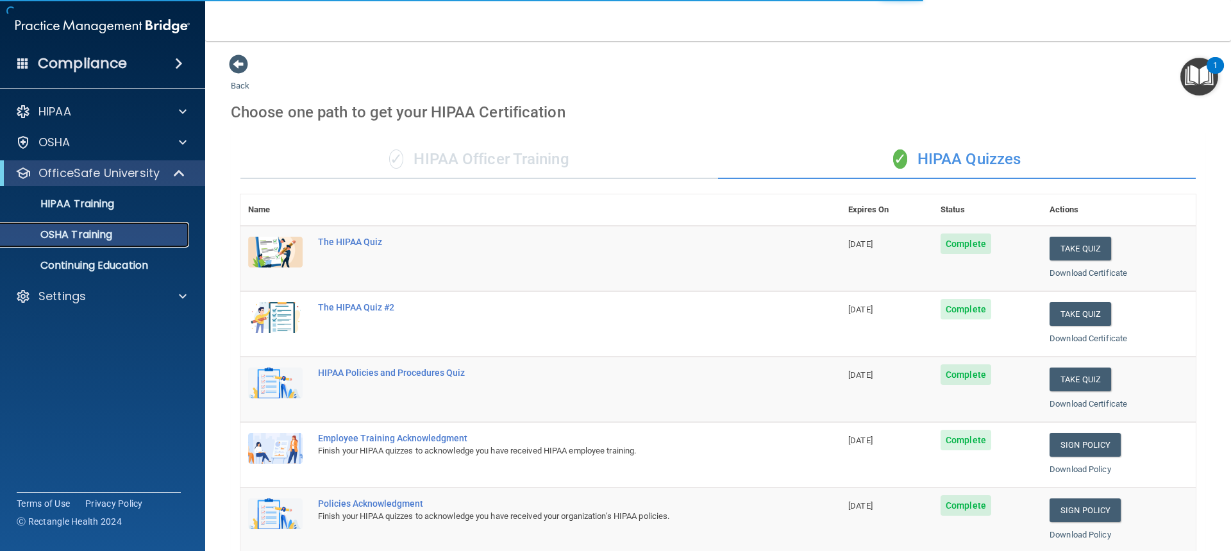
click at [106, 234] on p "OSHA Training" at bounding box center [60, 234] width 104 height 13
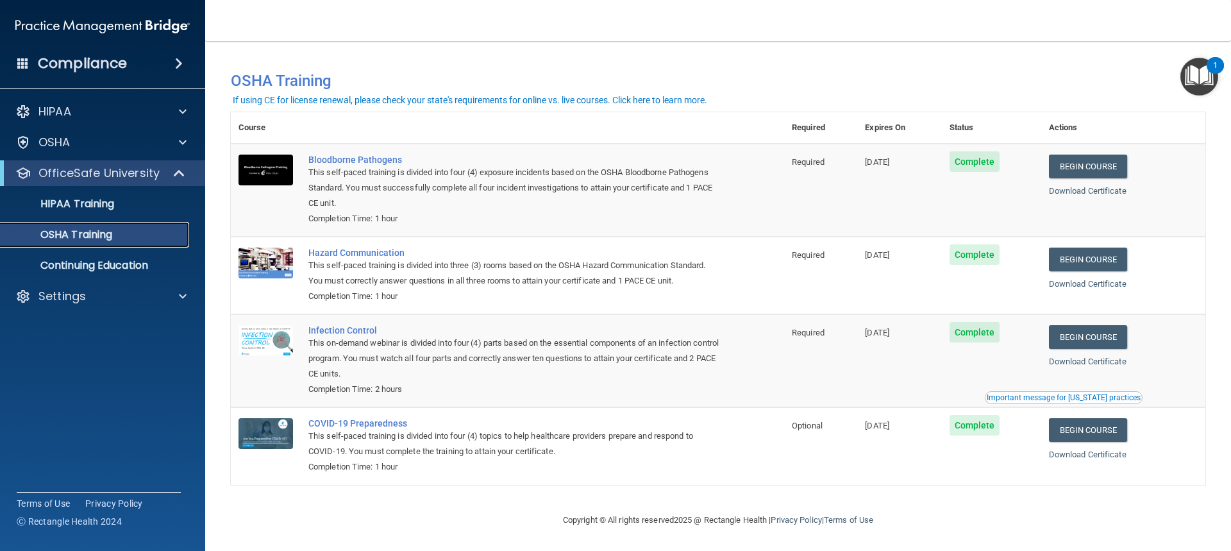
scroll to position [3, 0]
click at [96, 201] on p "HIPAA Training" at bounding box center [61, 204] width 106 height 13
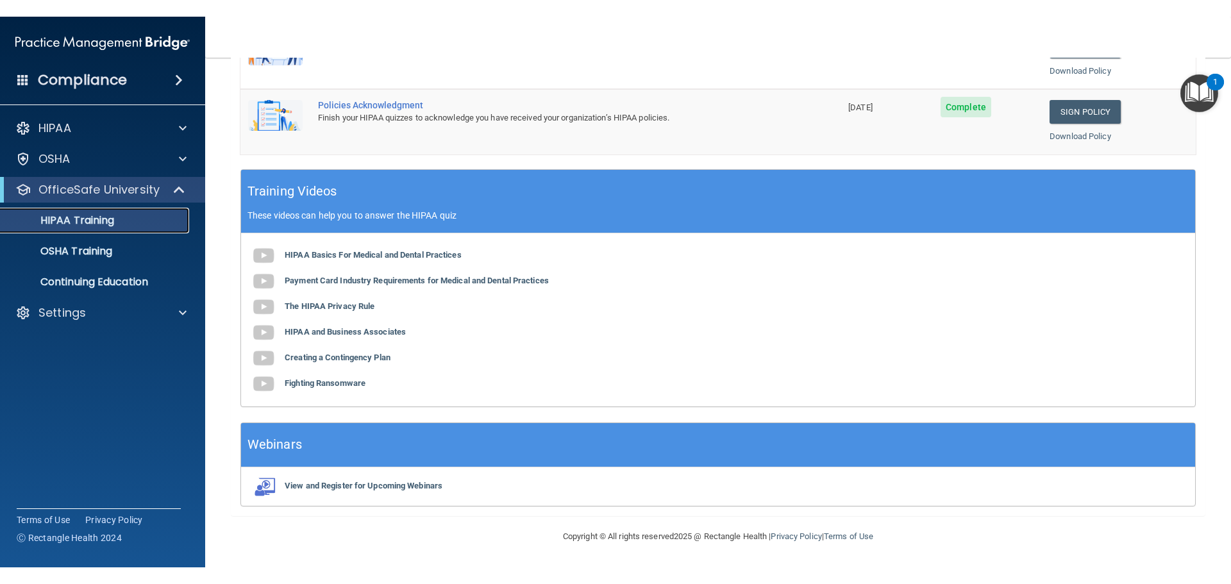
scroll to position [382, 0]
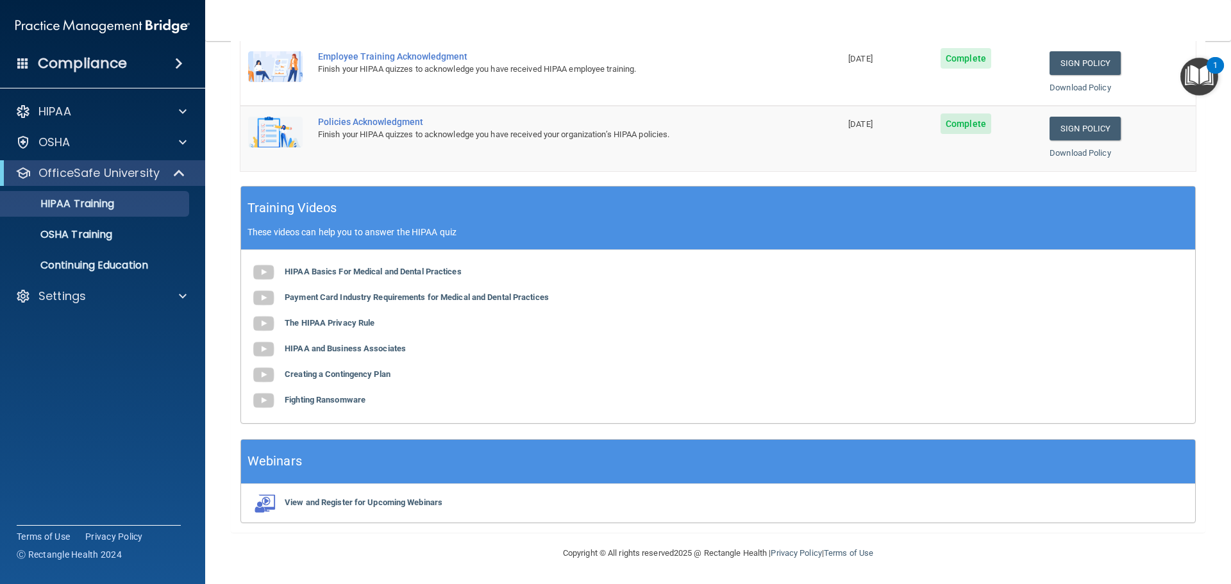
click at [49, 412] on accordion "HIPAA Documents and Policies Report an Incident Business Associates Emergency P…" at bounding box center [103, 256] width 206 height 325
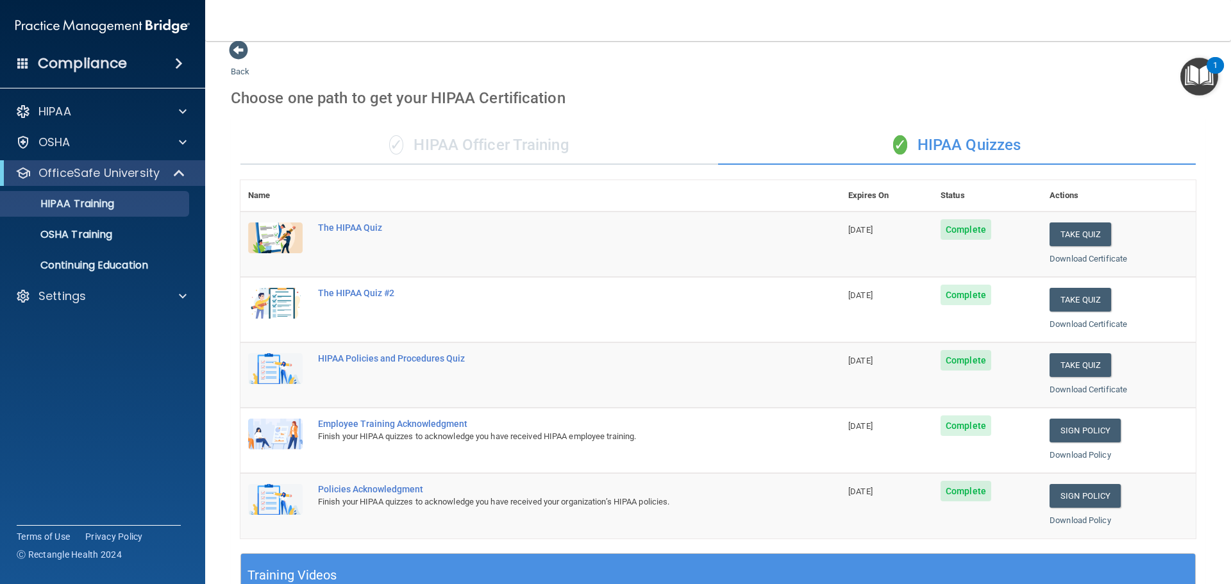
scroll to position [0, 0]
